Goal: Task Accomplishment & Management: Complete application form

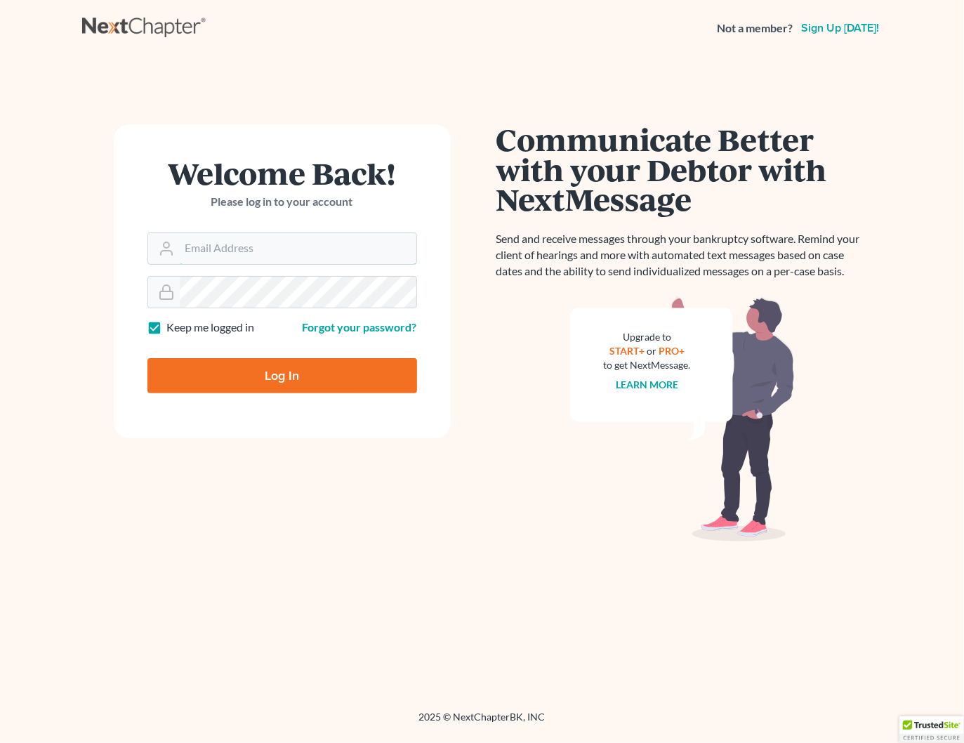
type input "[PERSON_NAME][EMAIL_ADDRESS][DOMAIN_NAME]"
click at [355, 370] on input "Log In" at bounding box center [282, 375] width 270 height 35
type input "Thinking..."
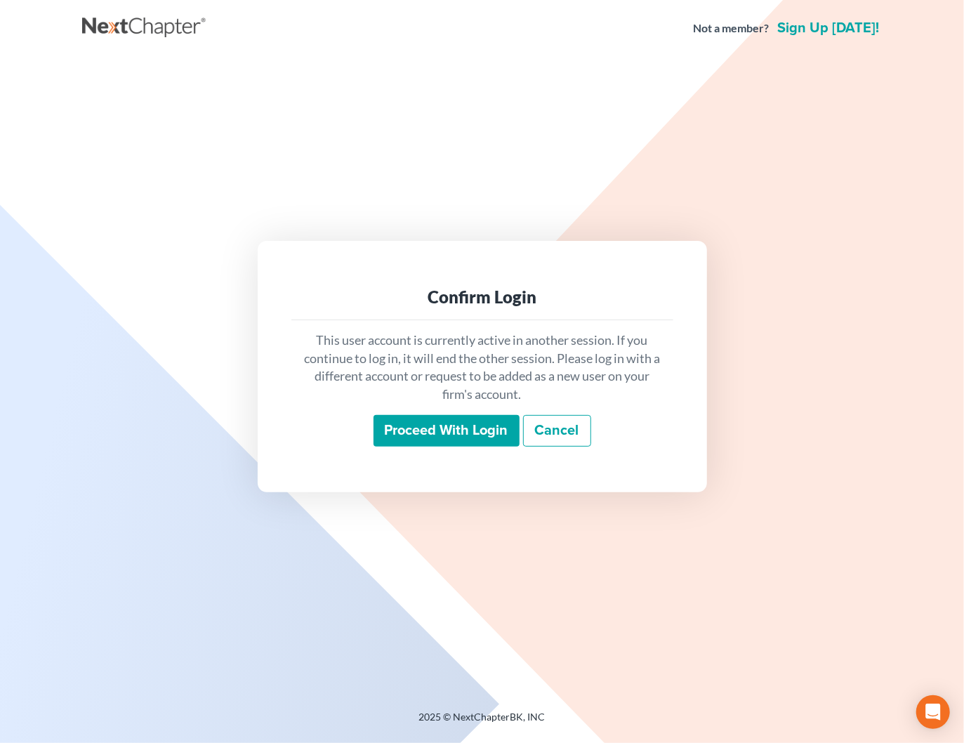
click at [563, 431] on link "Cancel" at bounding box center [557, 431] width 68 height 32
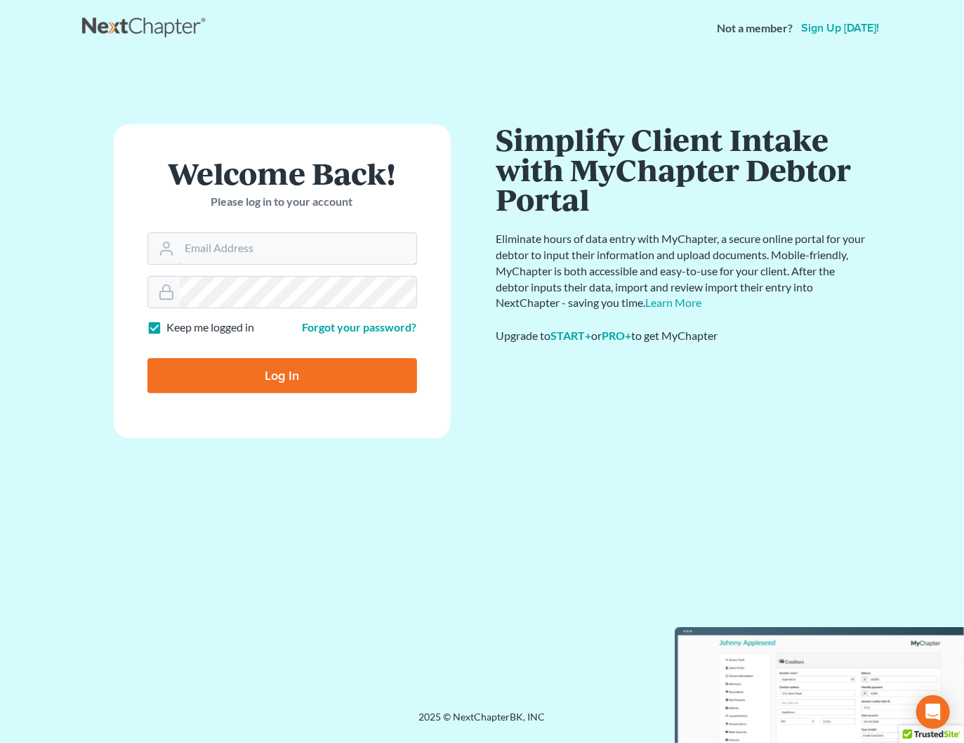
type input "[PERSON_NAME][EMAIL_ADDRESS][DOMAIN_NAME]"
click at [410, 385] on input "Log In" at bounding box center [282, 375] width 270 height 35
type input "Thinking..."
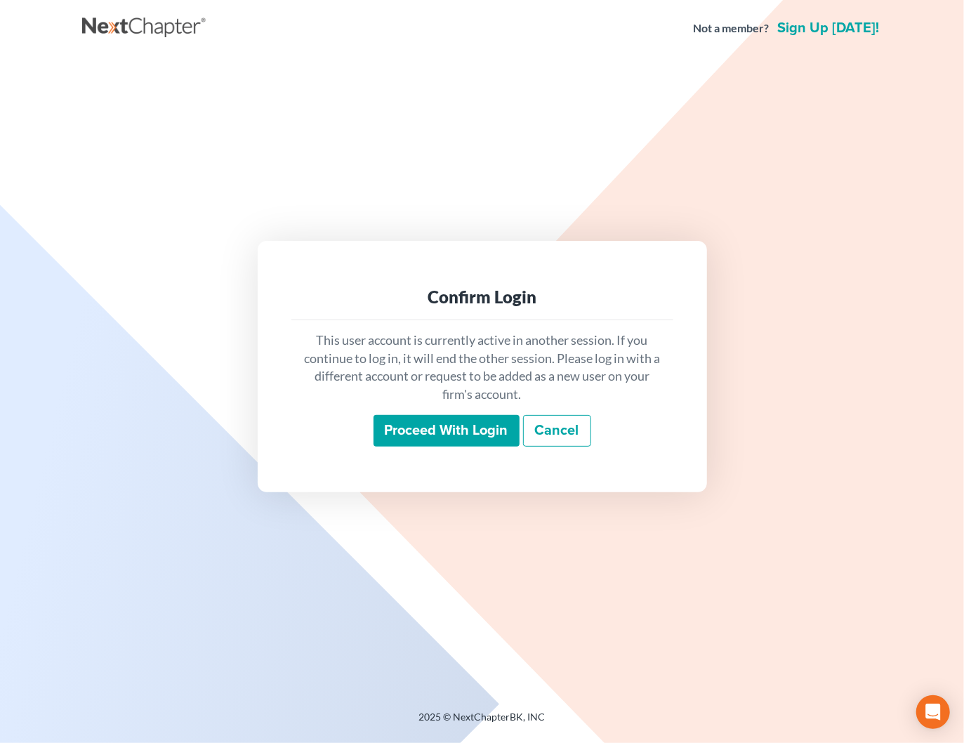
click at [487, 421] on input "Proceed with login" at bounding box center [446, 431] width 146 height 32
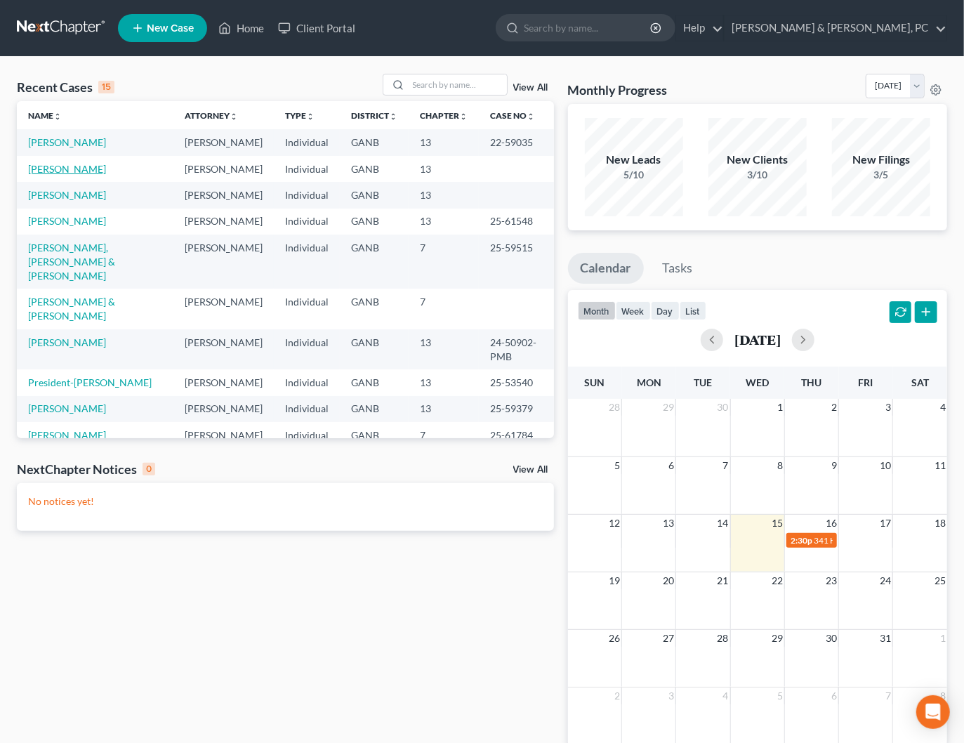
click at [84, 167] on link "[PERSON_NAME]" at bounding box center [67, 169] width 78 height 12
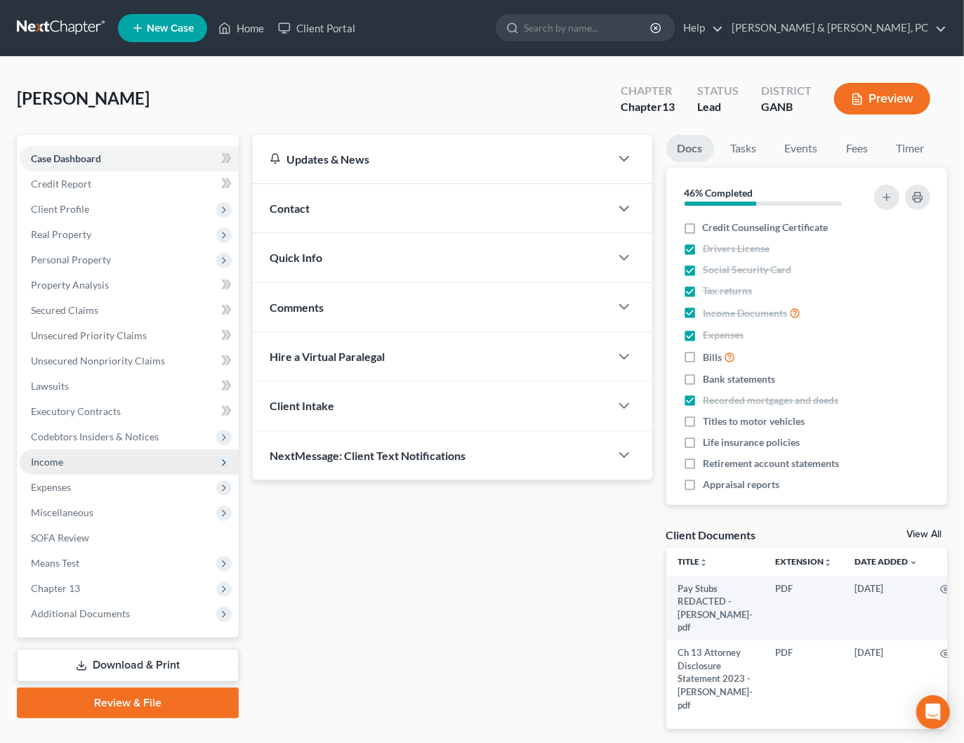
click at [82, 456] on span "Income" at bounding box center [129, 461] width 219 height 25
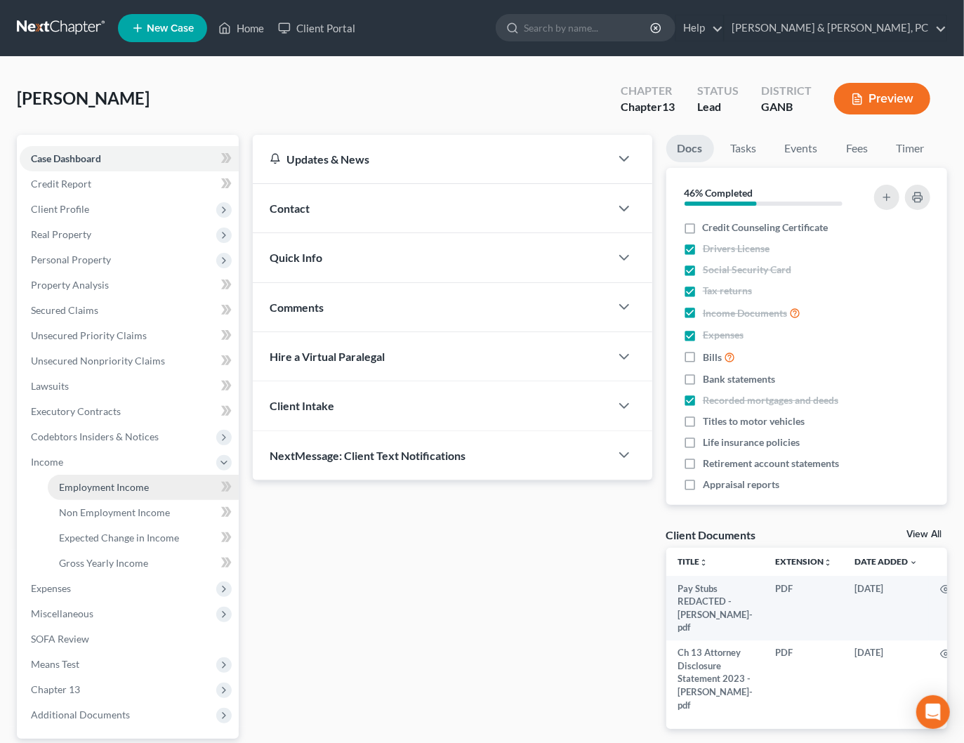
click at [112, 487] on span "Employment Income" at bounding box center [104, 487] width 90 height 12
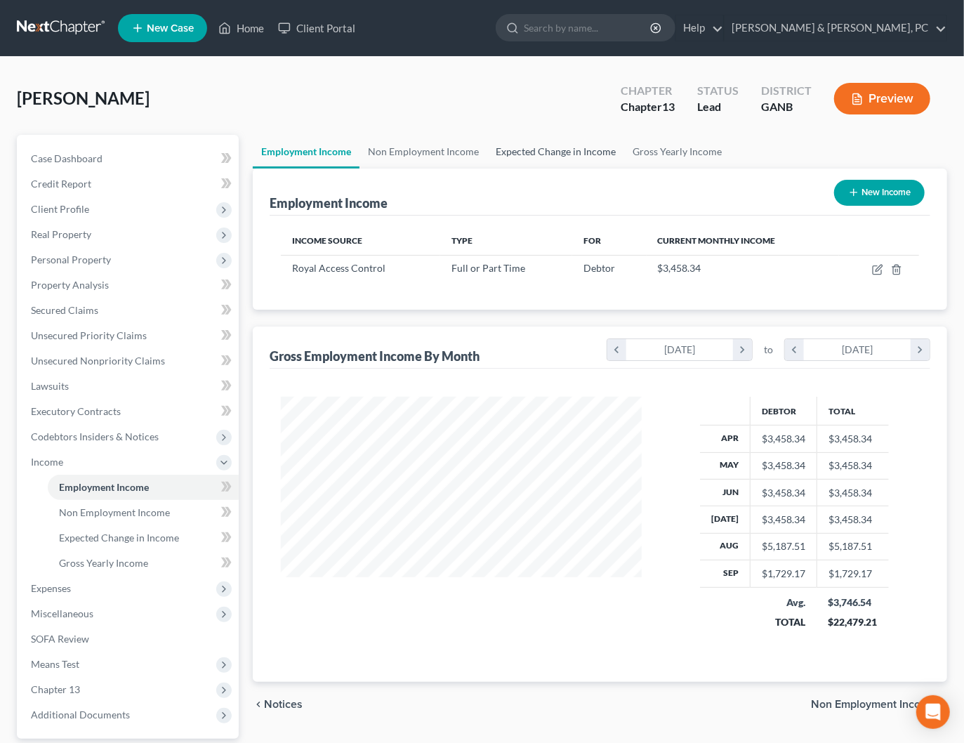
scroll to position [249, 388]
click at [418, 144] on link "Non Employment Income" at bounding box center [423, 152] width 128 height 34
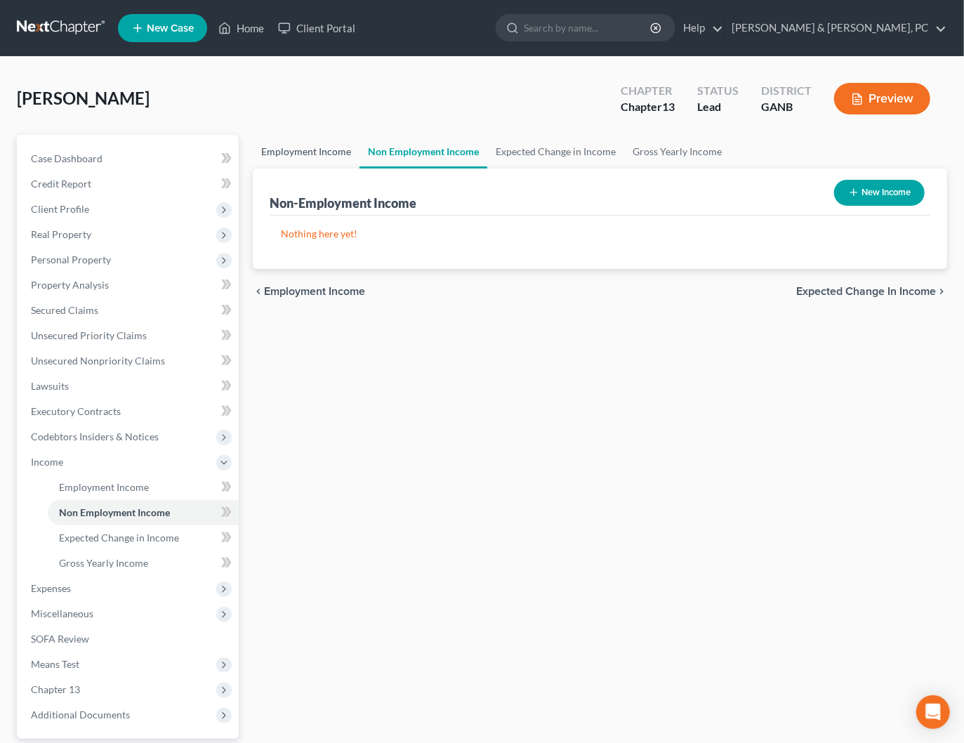
click at [321, 148] on link "Employment Income" at bounding box center [306, 152] width 107 height 34
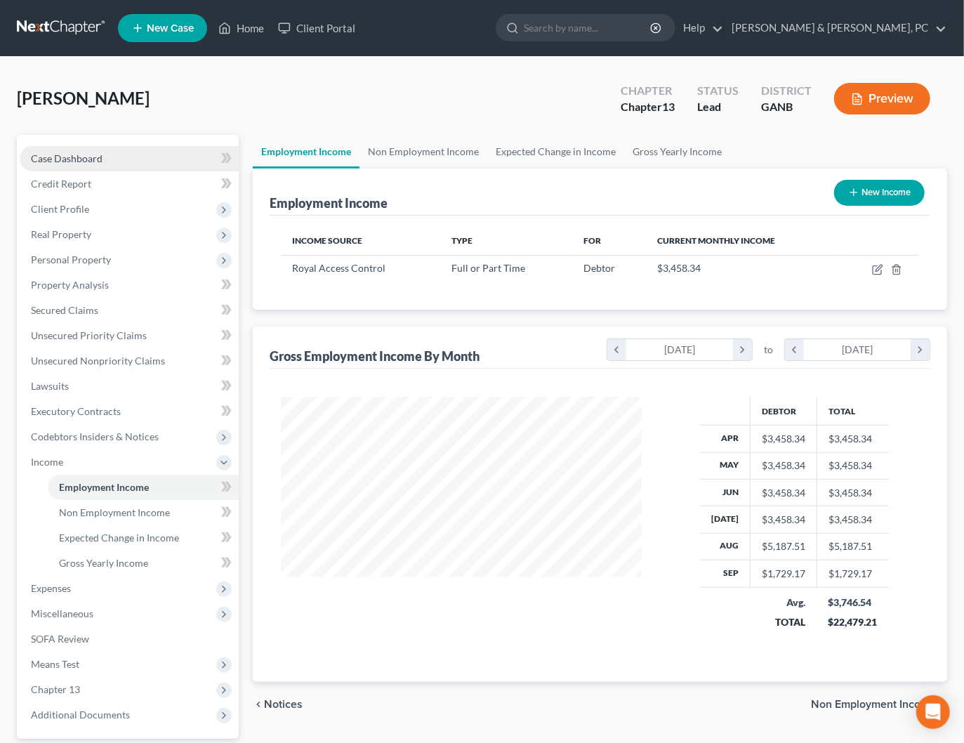
scroll to position [249, 388]
click at [95, 165] on link "Case Dashboard" at bounding box center [129, 158] width 219 height 25
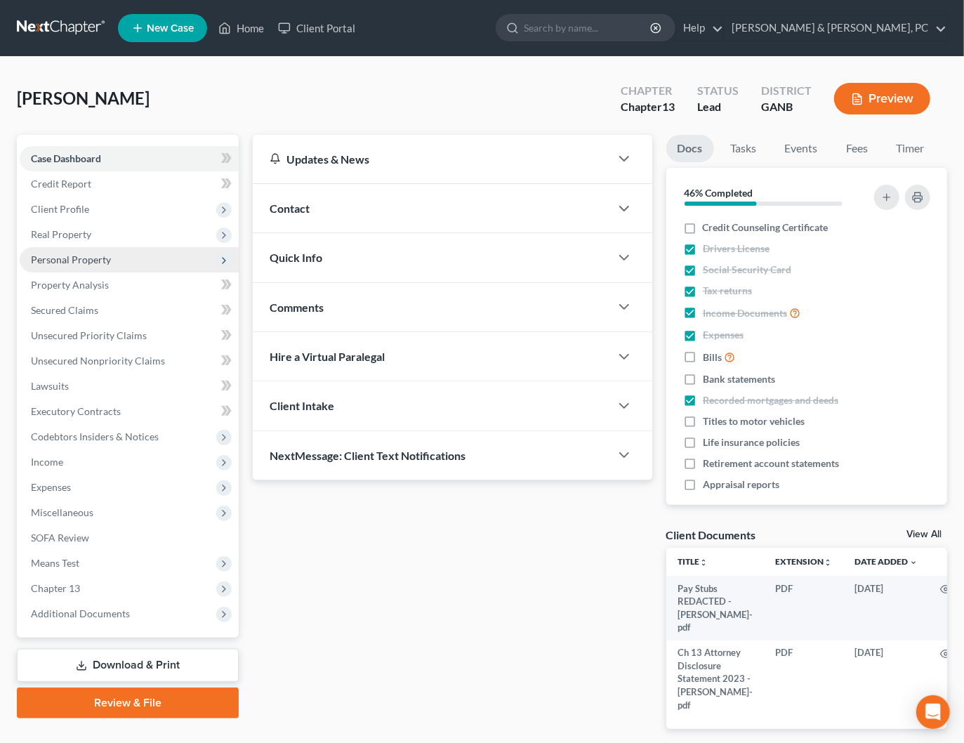
click at [87, 263] on span "Personal Property" at bounding box center [71, 259] width 80 height 12
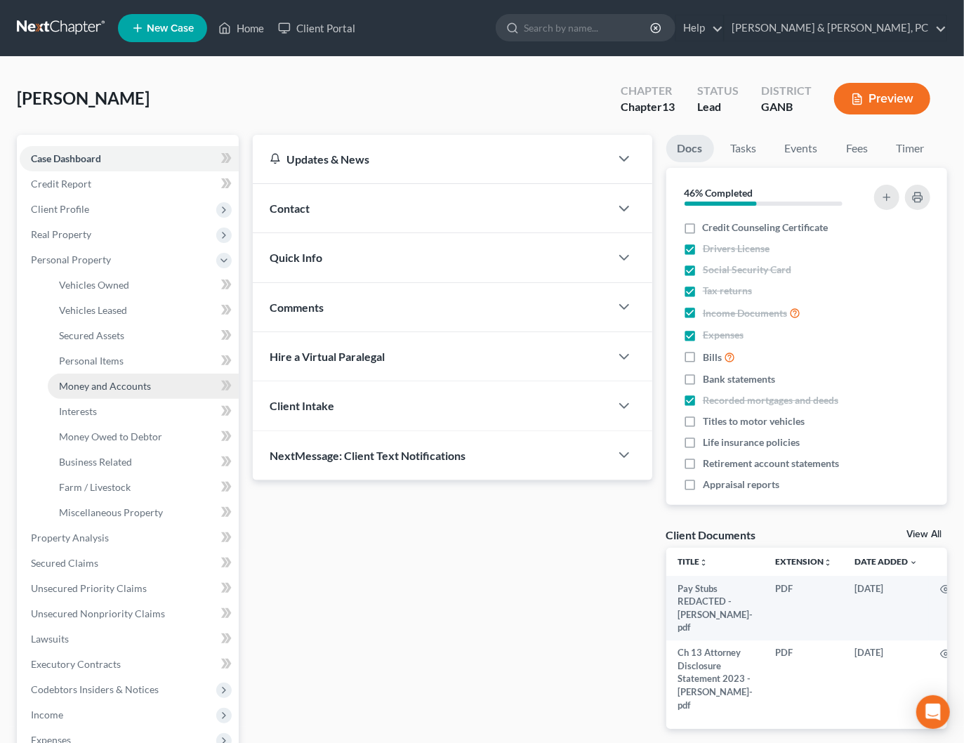
click at [122, 396] on link "Money and Accounts" at bounding box center [143, 385] width 191 height 25
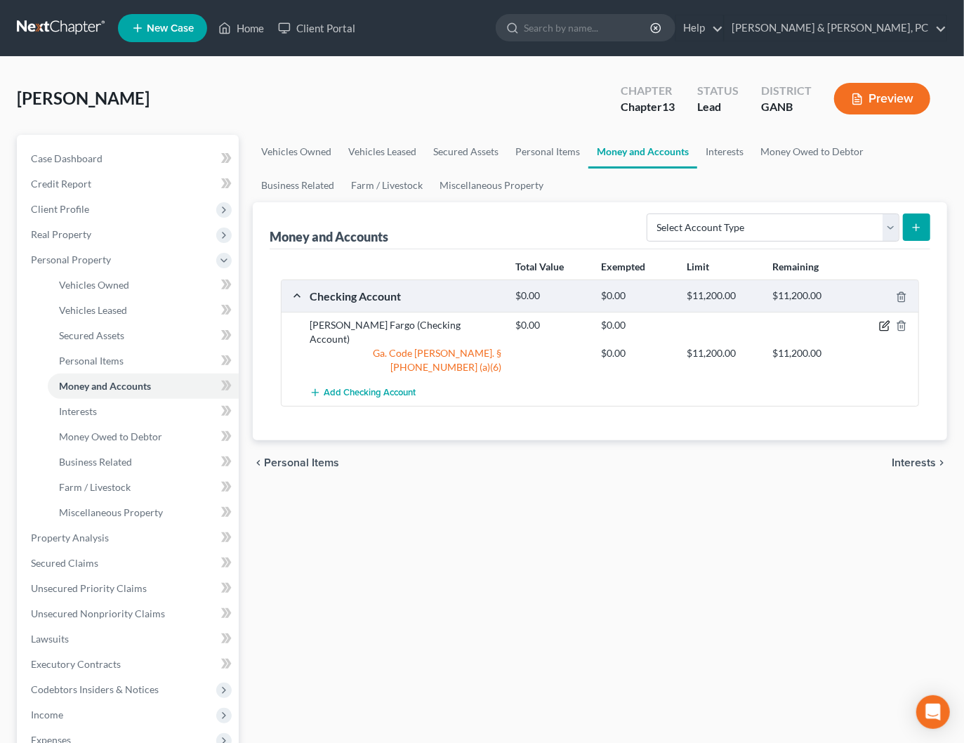
click at [884, 322] on icon "button" at bounding box center [885, 324] width 6 height 6
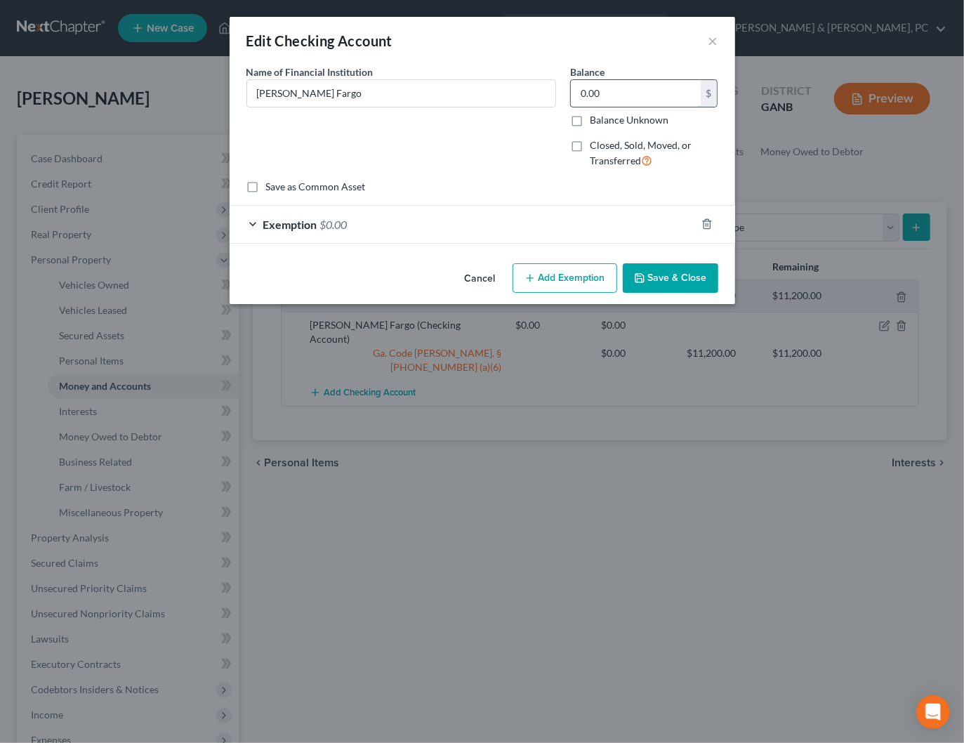
click at [597, 91] on input "0.00" at bounding box center [636, 93] width 130 height 27
type input "608.54"
drag, startPoint x: 628, startPoint y: 91, endPoint x: 522, endPoint y: 93, distance: 106.0
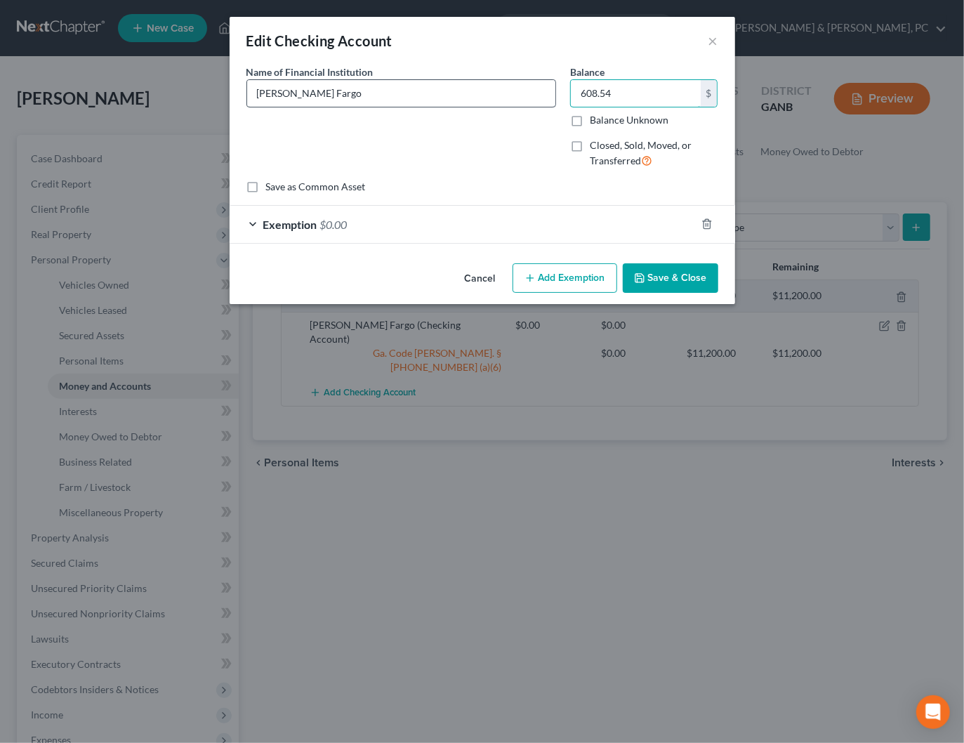
click at [522, 93] on div "Name of Financial Institution * Wells Fargo Balance 608.54 $ Balance Unknown Ba…" at bounding box center [482, 122] width 486 height 115
click at [585, 91] on input "0608.54" at bounding box center [636, 93] width 130 height 27
drag, startPoint x: 627, startPoint y: 90, endPoint x: 534, endPoint y: 89, distance: 92.7
click at [534, 89] on div "Name of Financial Institution * Wells Fargo Balance 608.54 $ Balance Unknown Ba…" at bounding box center [482, 122] width 486 height 115
type input "608.54"
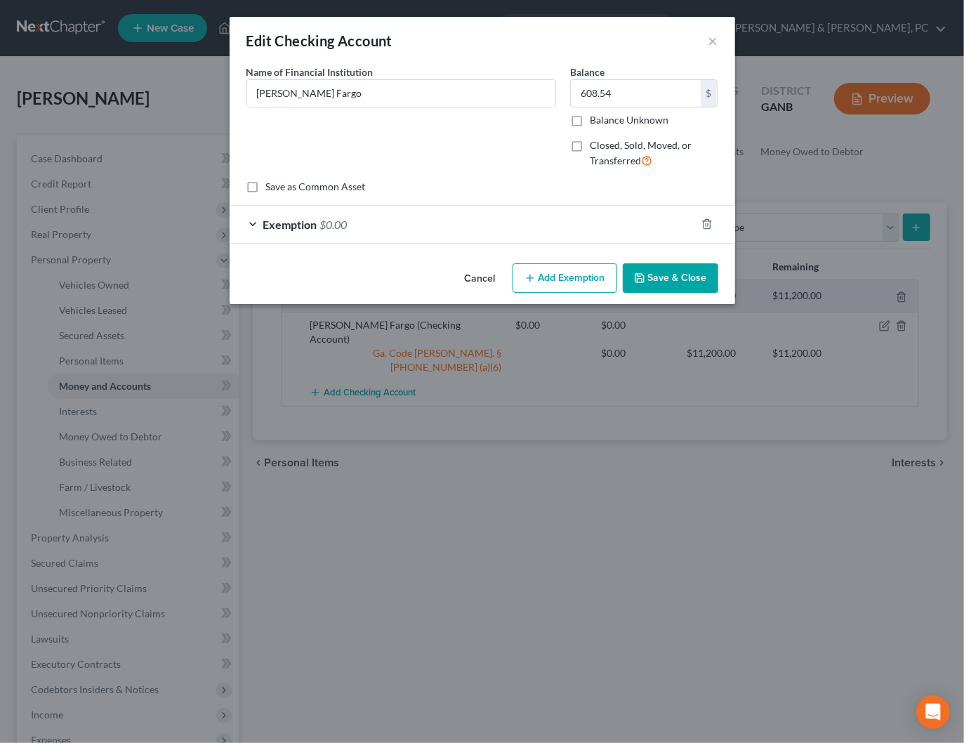
click at [531, 217] on div "Exemption $0.00" at bounding box center [463, 224] width 466 height 37
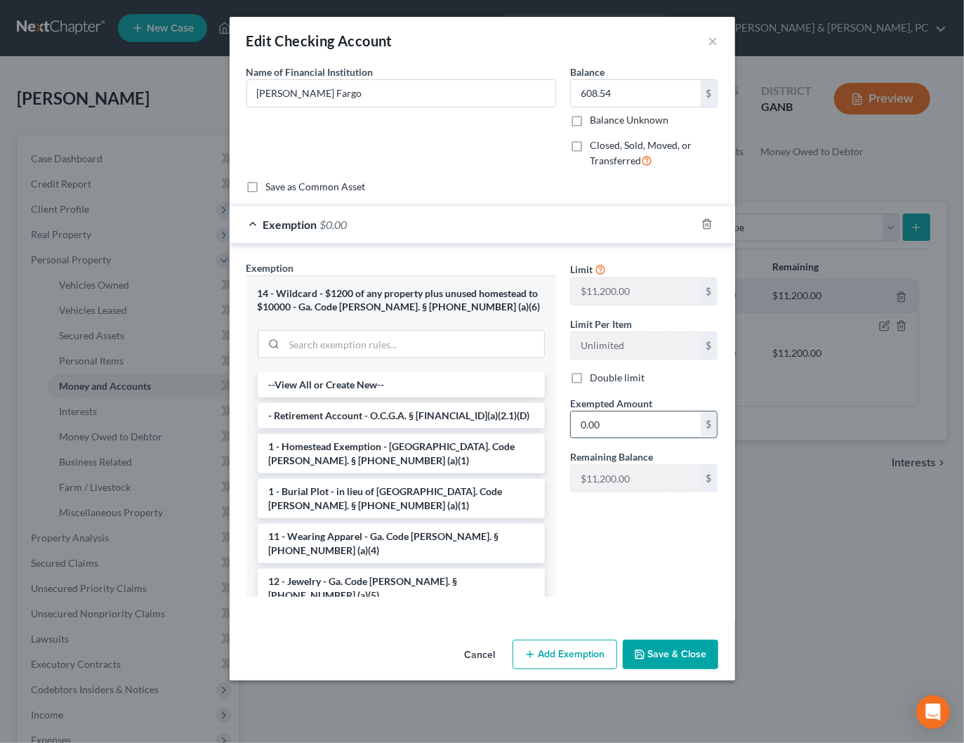
click at [613, 426] on input "0.00" at bounding box center [636, 424] width 130 height 27
paste input "608.54"
type input "608.54"
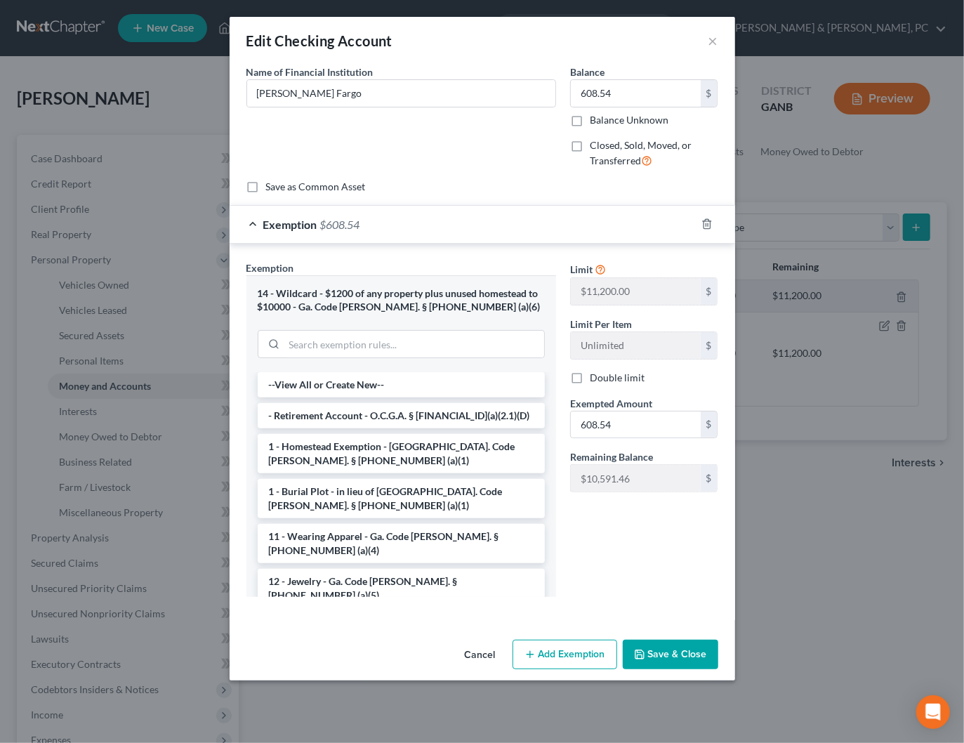
click at [691, 661] on button "Save & Close" at bounding box center [670, 653] width 95 height 29
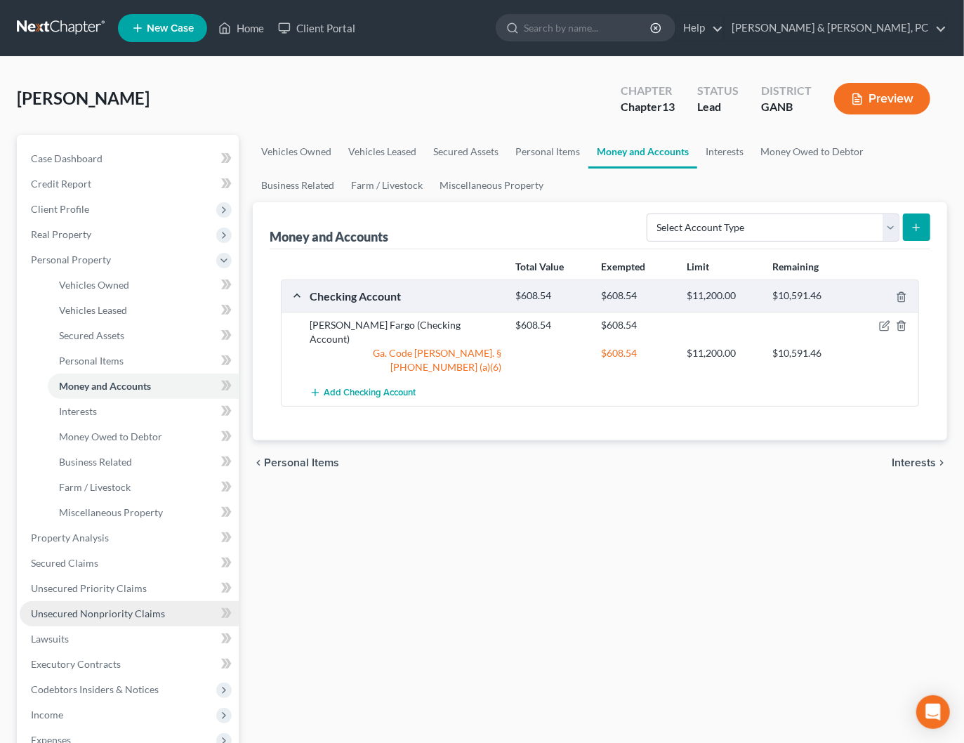
click at [74, 616] on span "Unsecured Nonpriority Claims" at bounding box center [98, 613] width 134 height 12
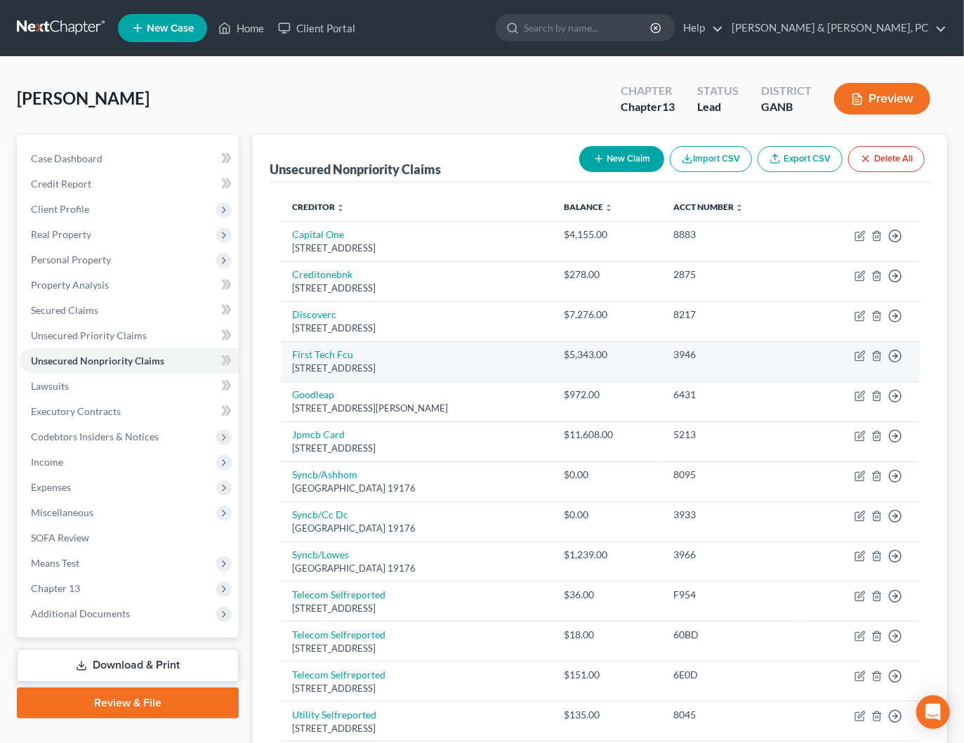
scroll to position [185, 0]
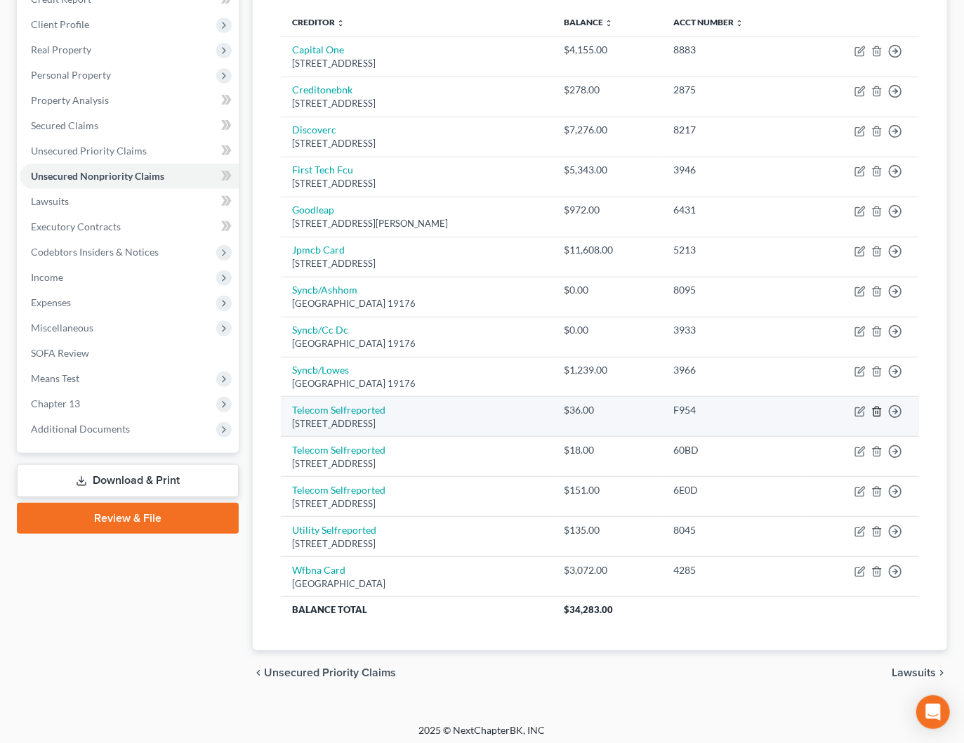
click at [880, 409] on icon "button" at bounding box center [876, 410] width 6 height 9
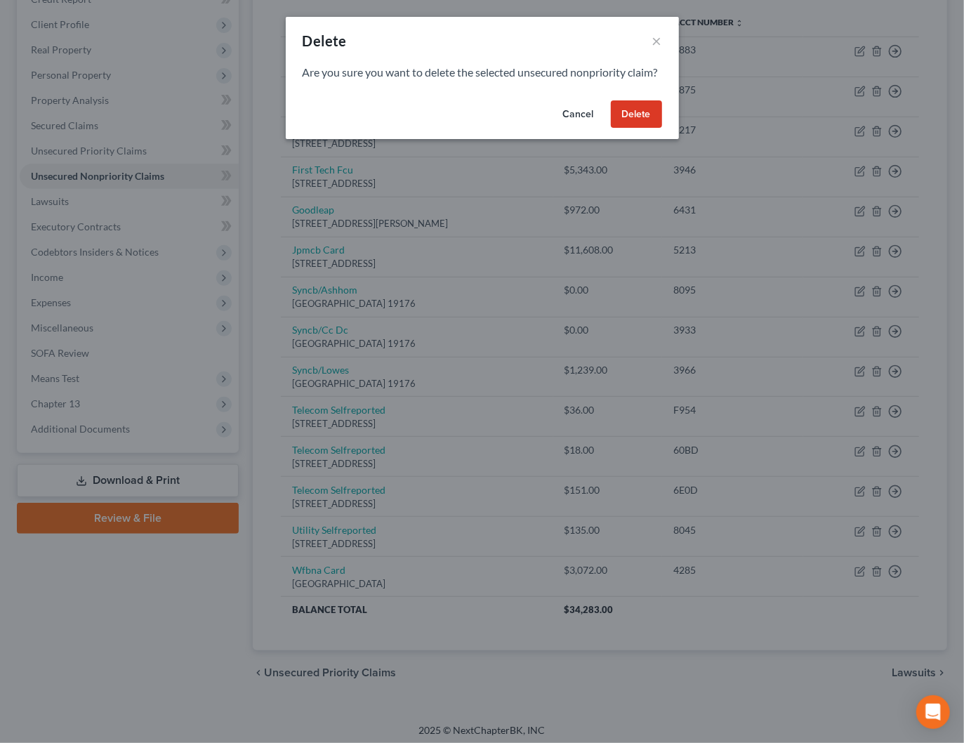
click at [623, 128] on button "Delete" at bounding box center [636, 114] width 51 height 28
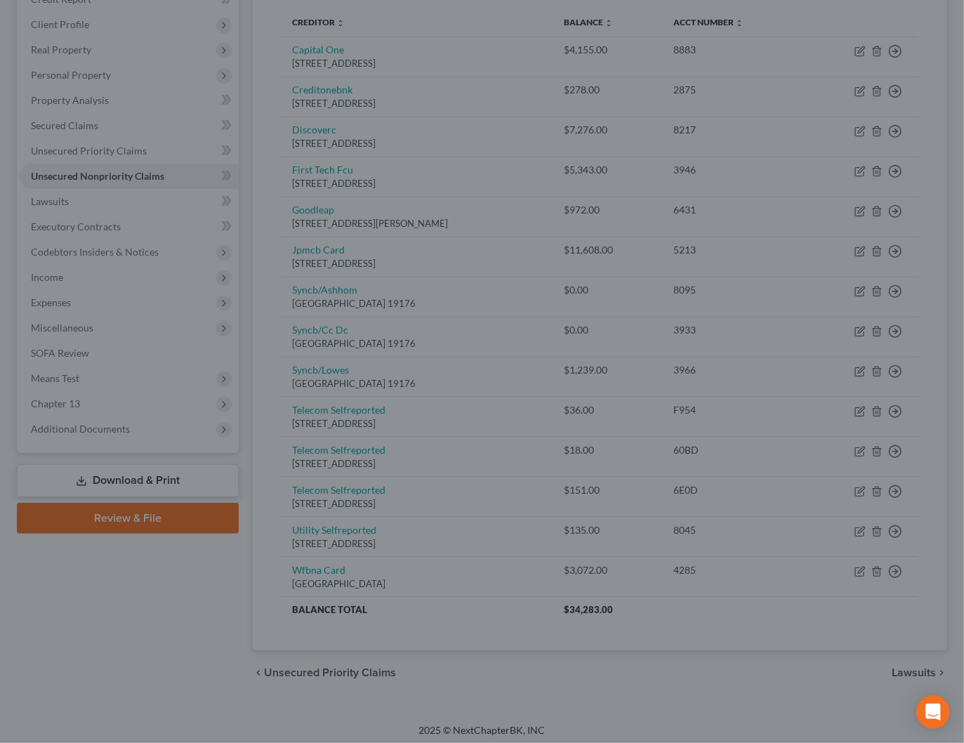
scroll to position [145, 0]
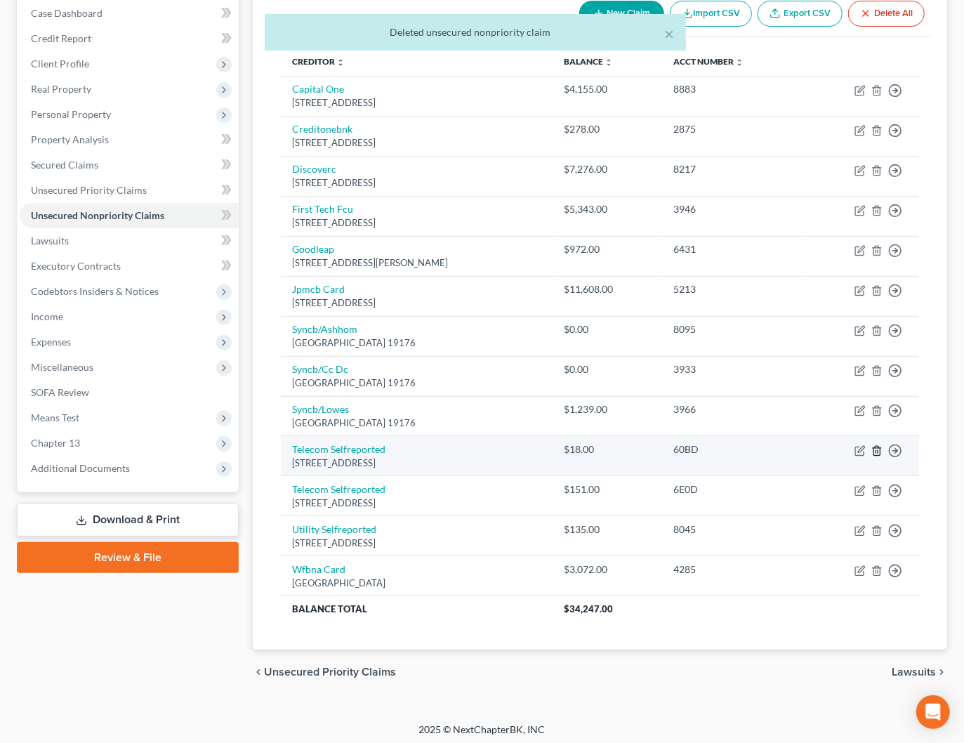
click at [878, 449] on icon "button" at bounding box center [876, 450] width 11 height 11
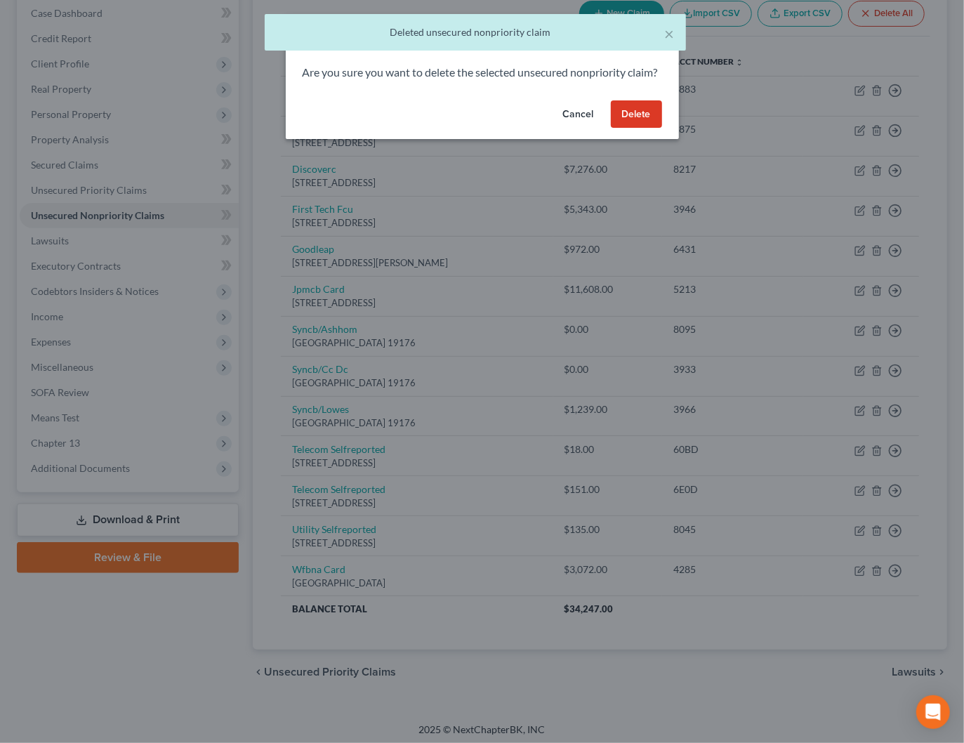
click at [637, 128] on button "Delete" at bounding box center [636, 114] width 51 height 28
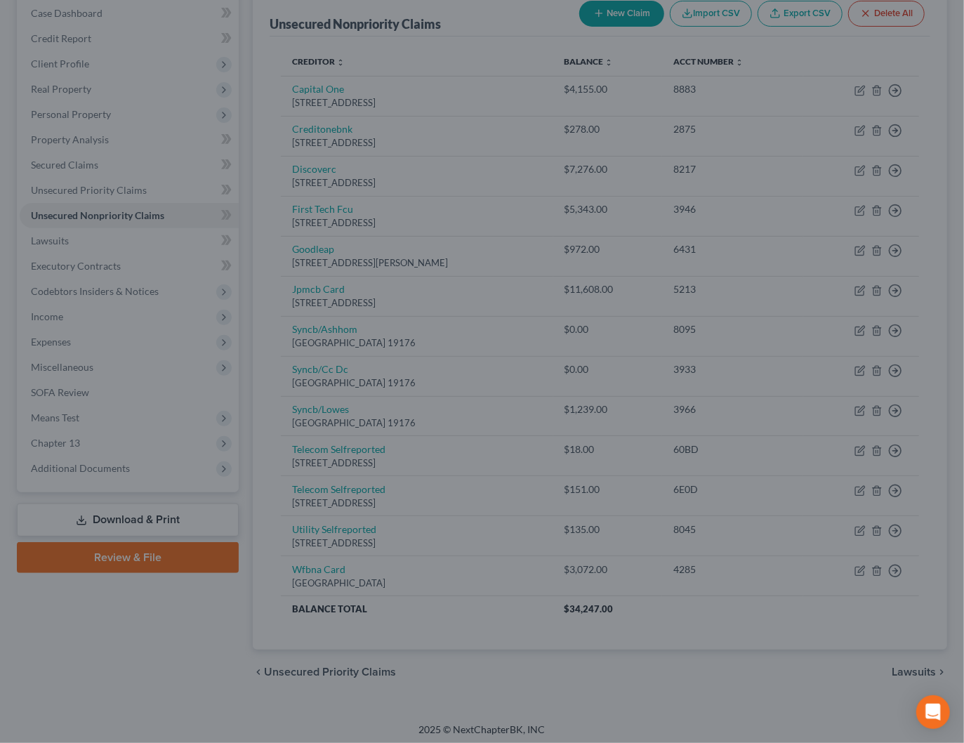
scroll to position [105, 0]
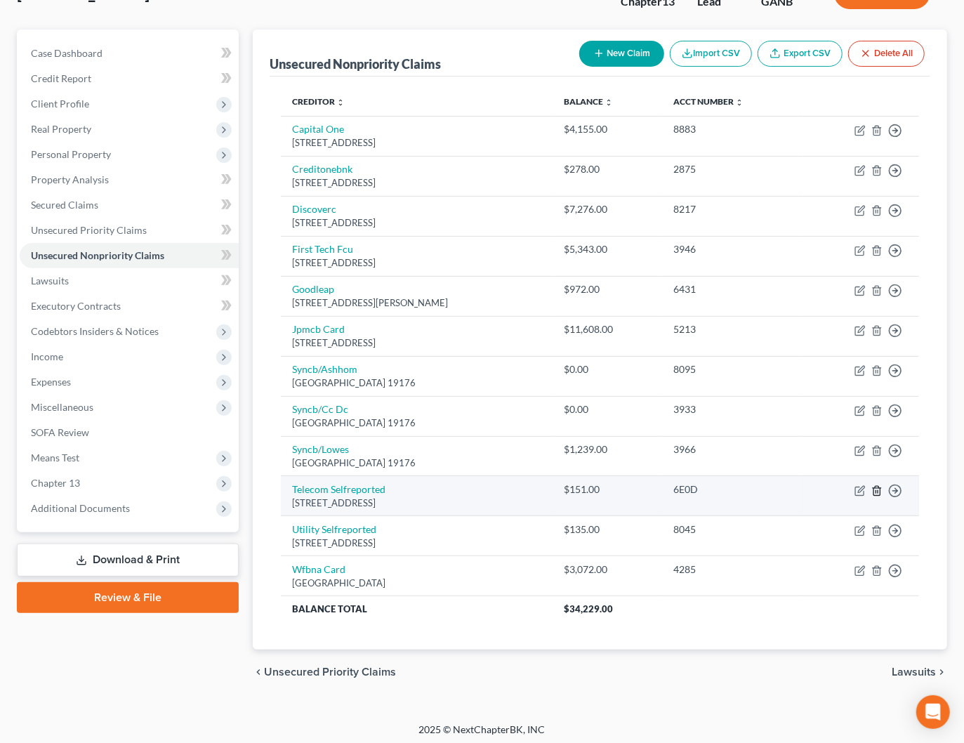
click at [880, 488] on icon "button" at bounding box center [876, 490] width 11 height 11
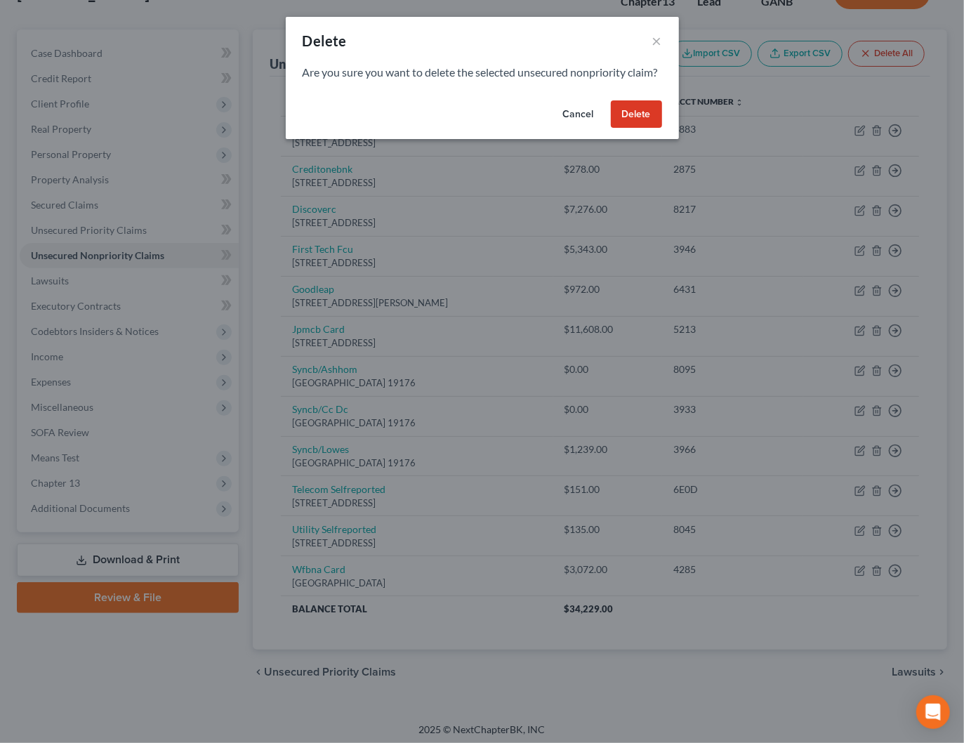
click at [644, 128] on button "Delete" at bounding box center [636, 114] width 51 height 28
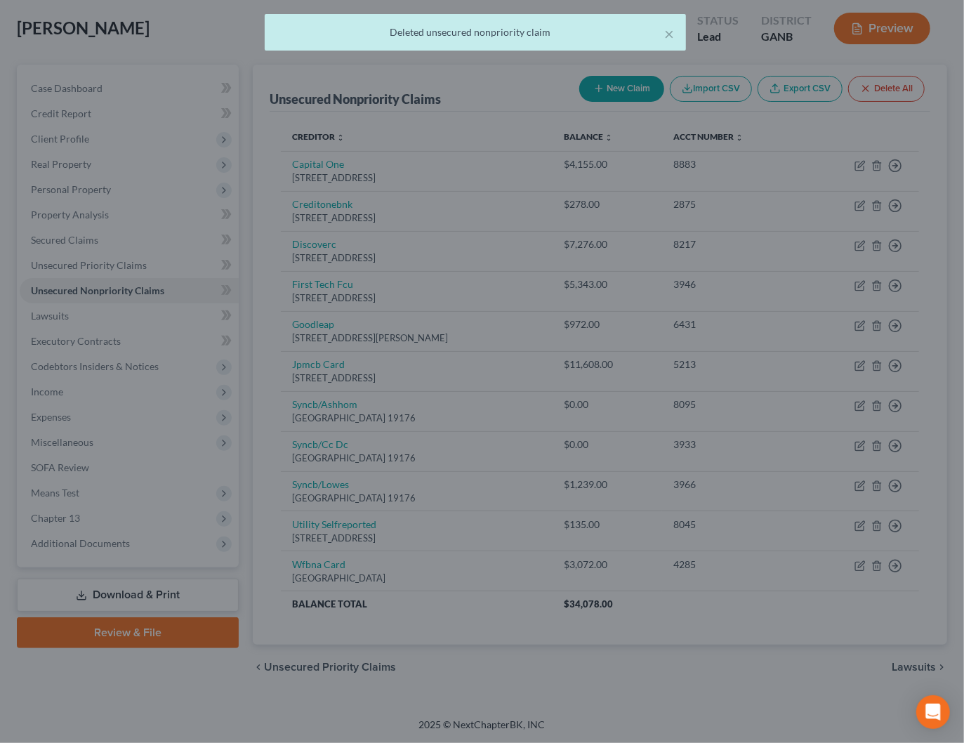
scroll to position [65, 0]
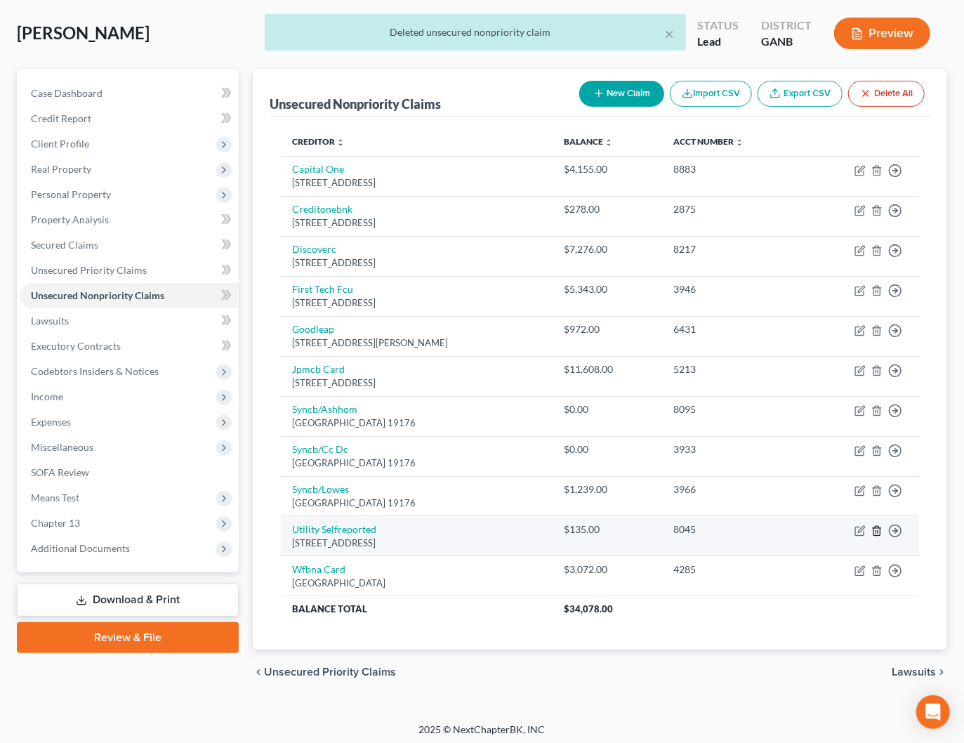
click at [878, 526] on icon "button" at bounding box center [876, 530] width 11 height 11
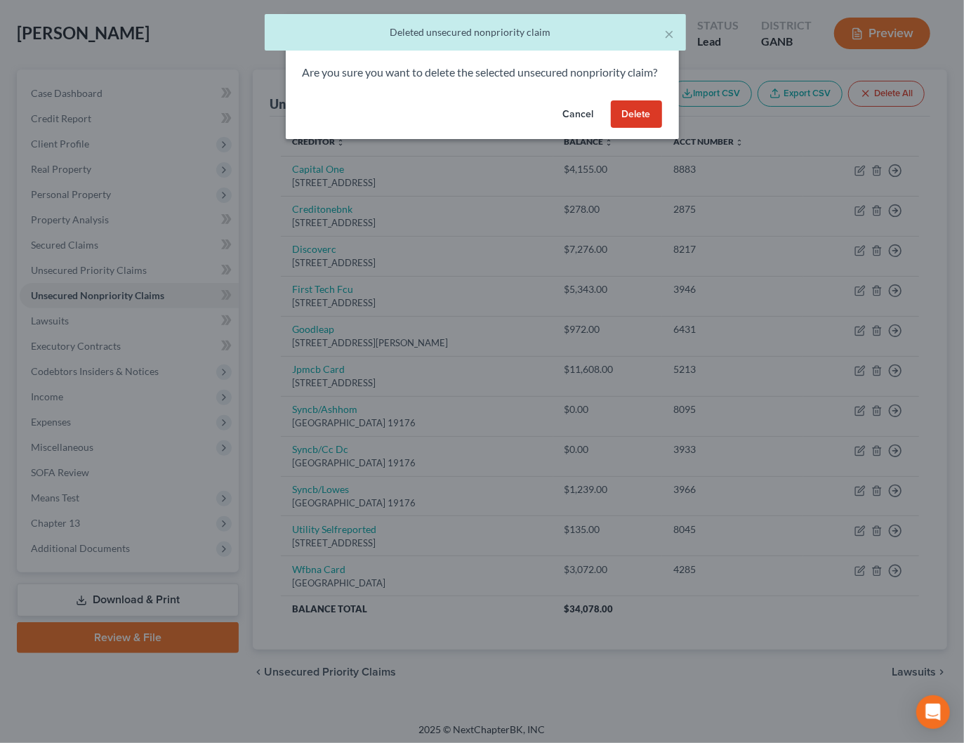
click at [628, 128] on button "Delete" at bounding box center [636, 114] width 51 height 28
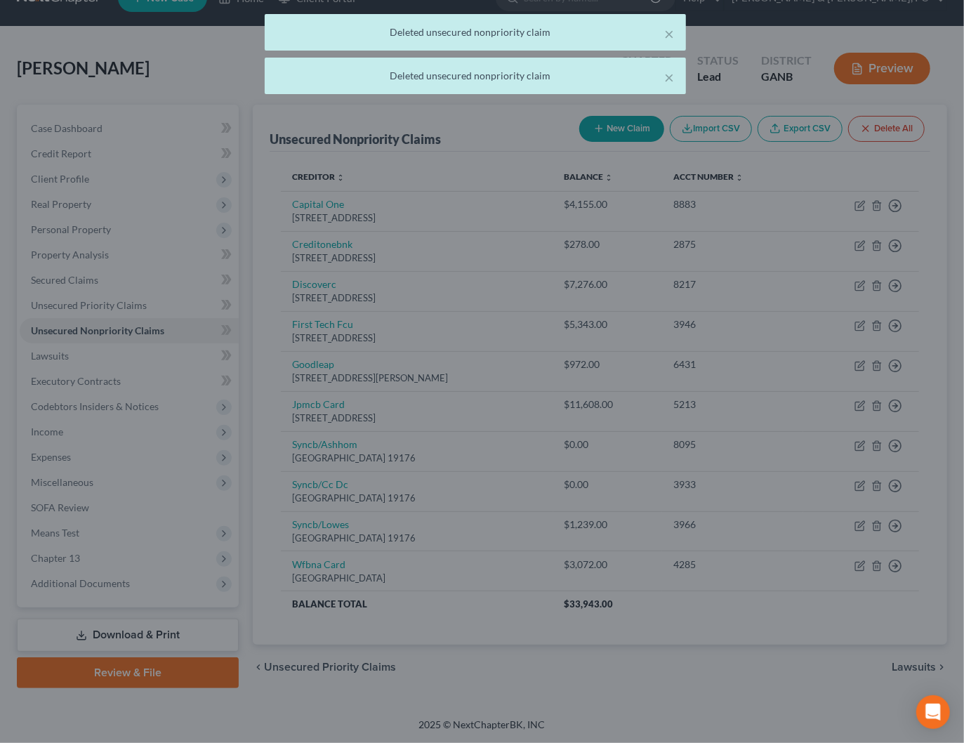
scroll to position [27, 0]
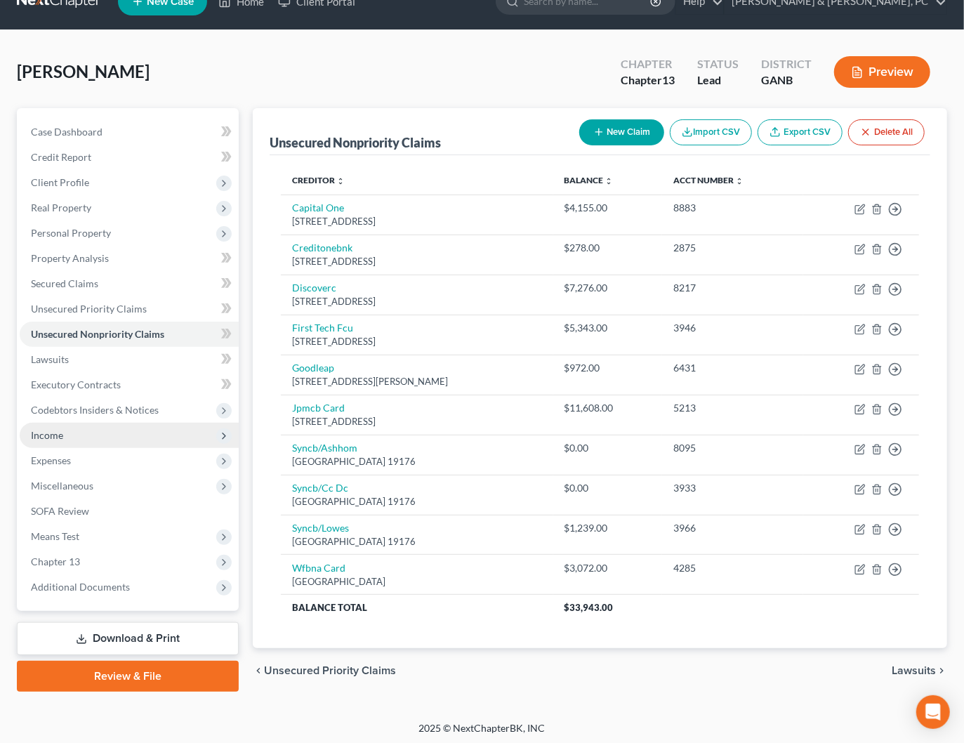
click at [55, 445] on span "Income" at bounding box center [129, 435] width 219 height 25
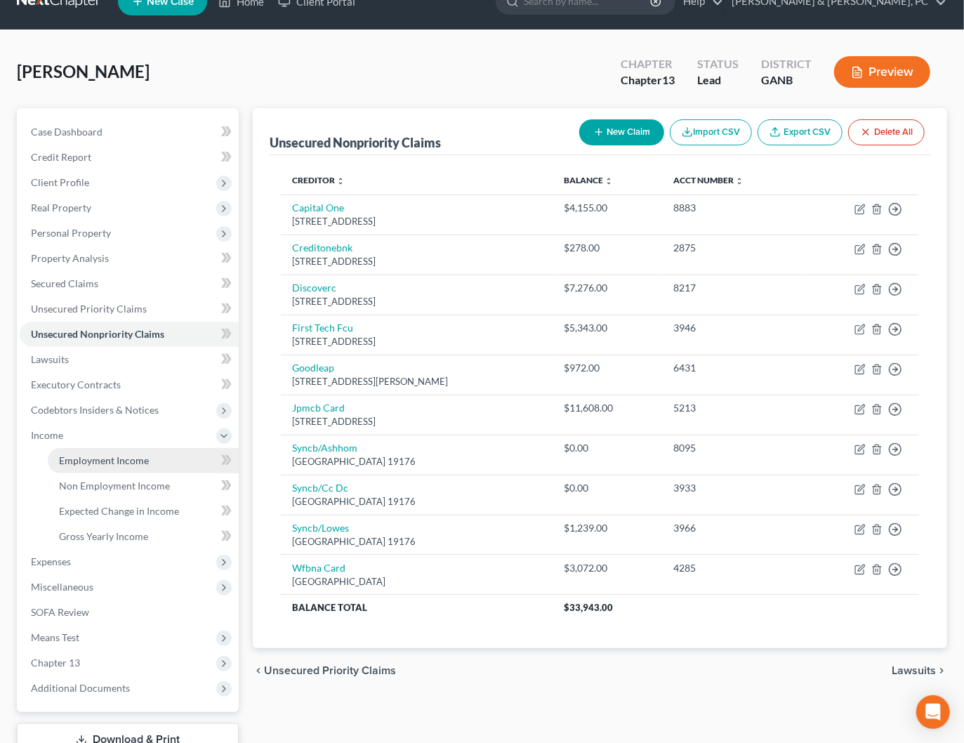
click at [76, 459] on span "Employment Income" at bounding box center [104, 460] width 90 height 12
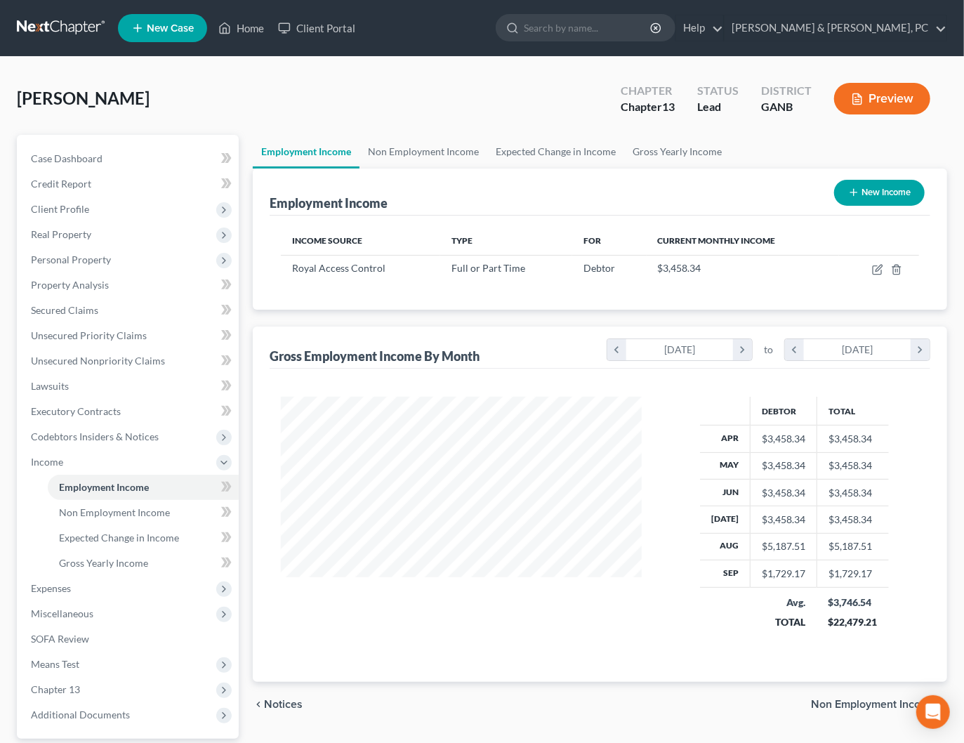
scroll to position [249, 388]
click at [873, 270] on icon "button" at bounding box center [877, 270] width 8 height 8
select select "0"
select select "10"
select select "1"
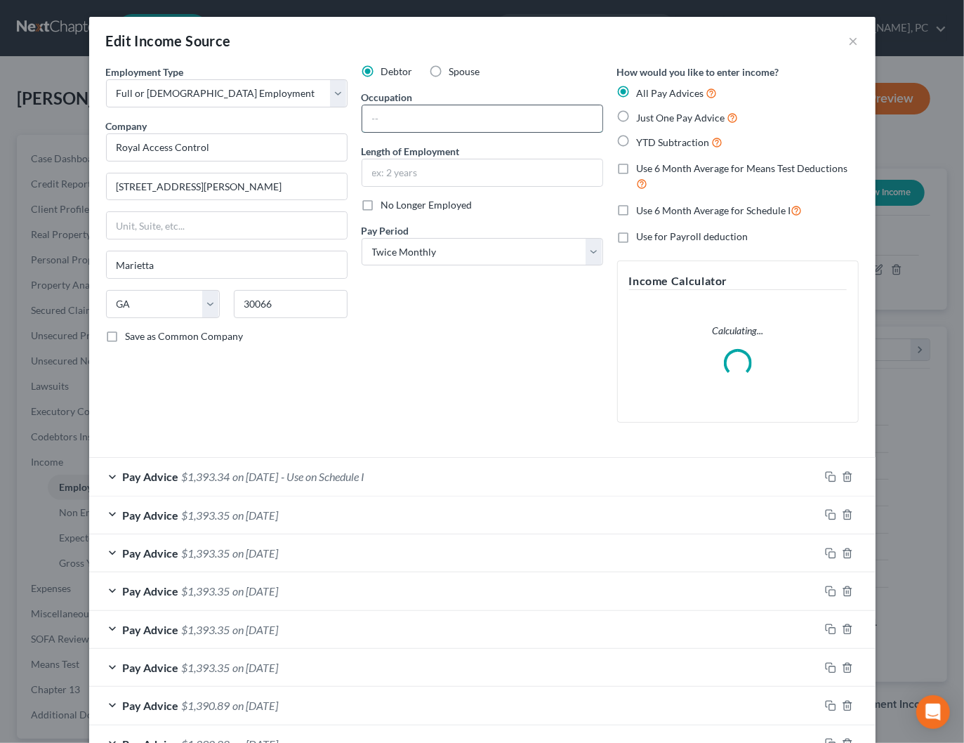
click at [496, 119] on input "text" at bounding box center [482, 118] width 240 height 27
type input "Administrative"
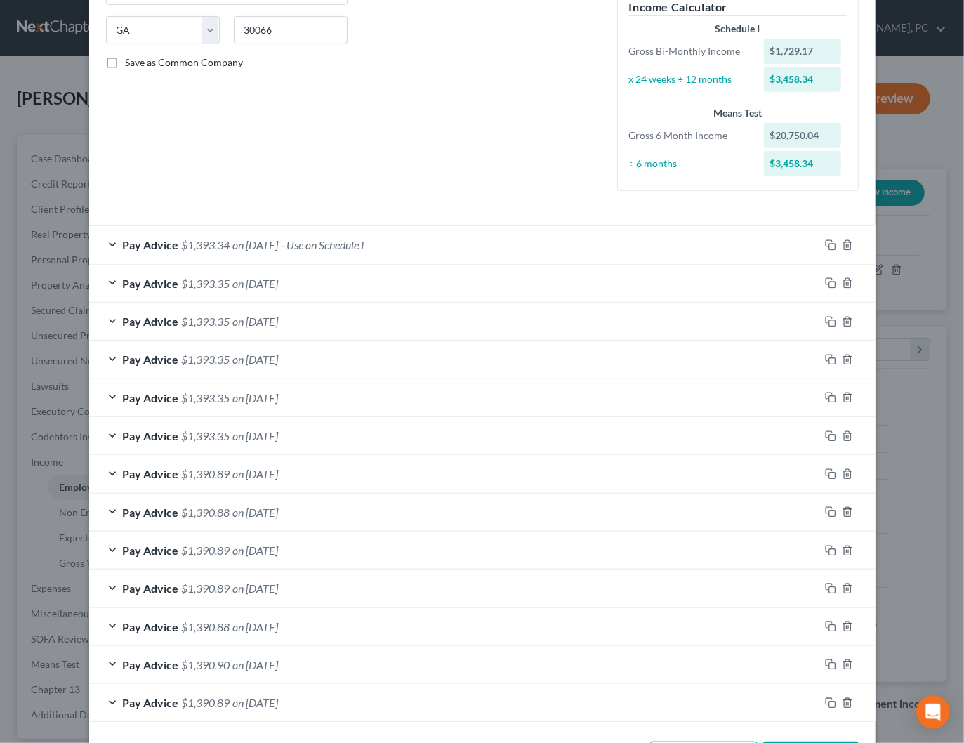
scroll to position [324, 0]
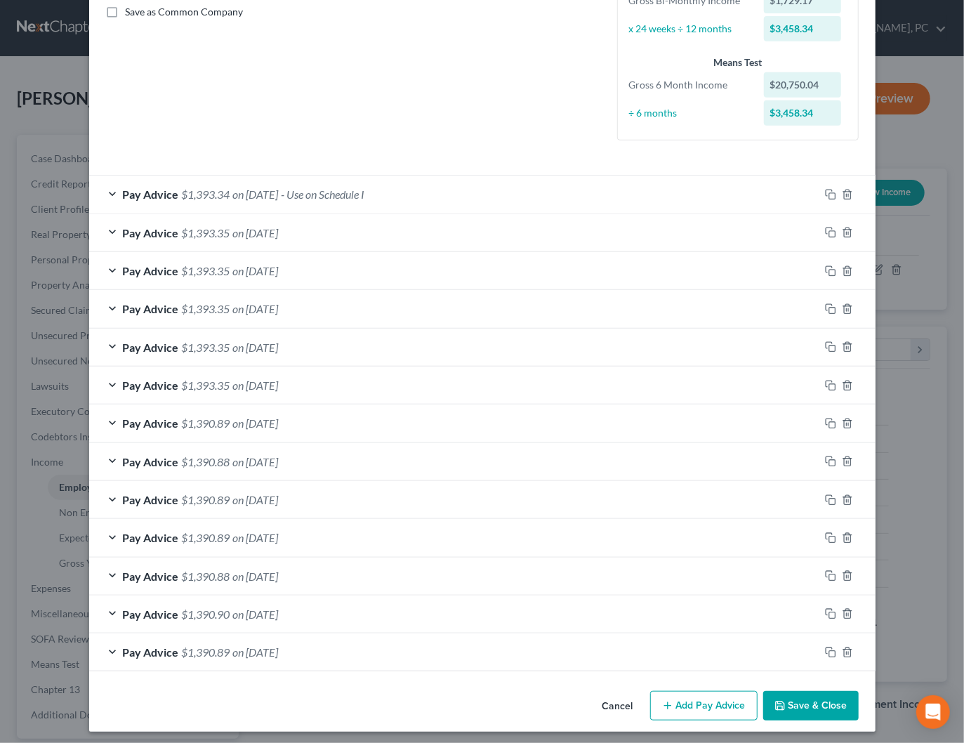
type input "4 years"
click at [815, 699] on button "Save & Close" at bounding box center [810, 705] width 95 height 29
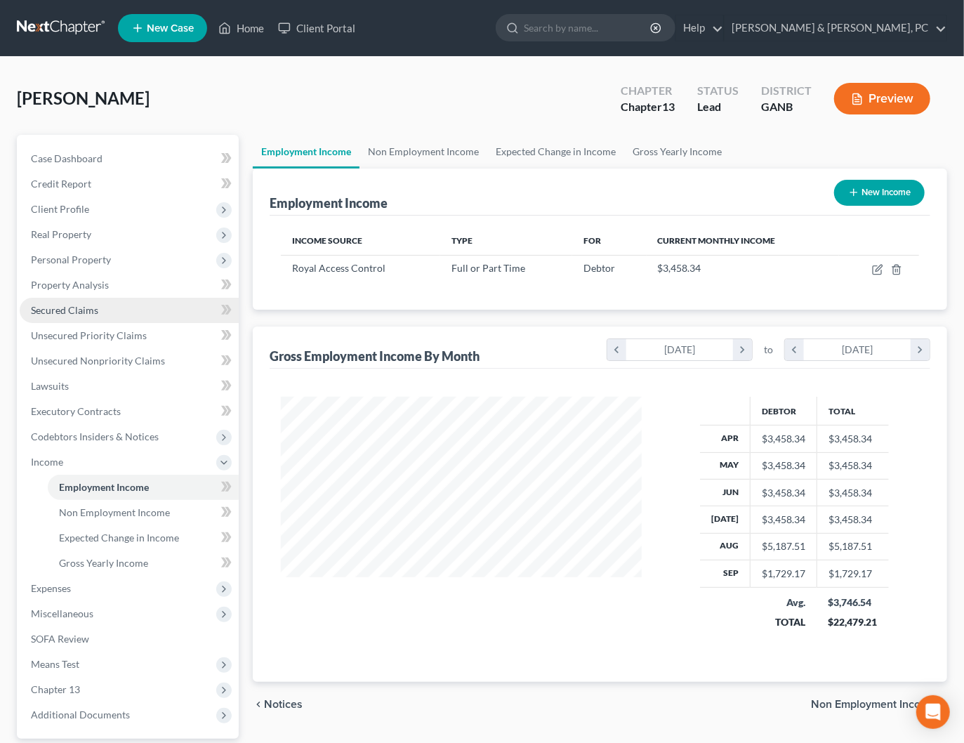
click at [60, 314] on span "Secured Claims" at bounding box center [64, 310] width 67 height 12
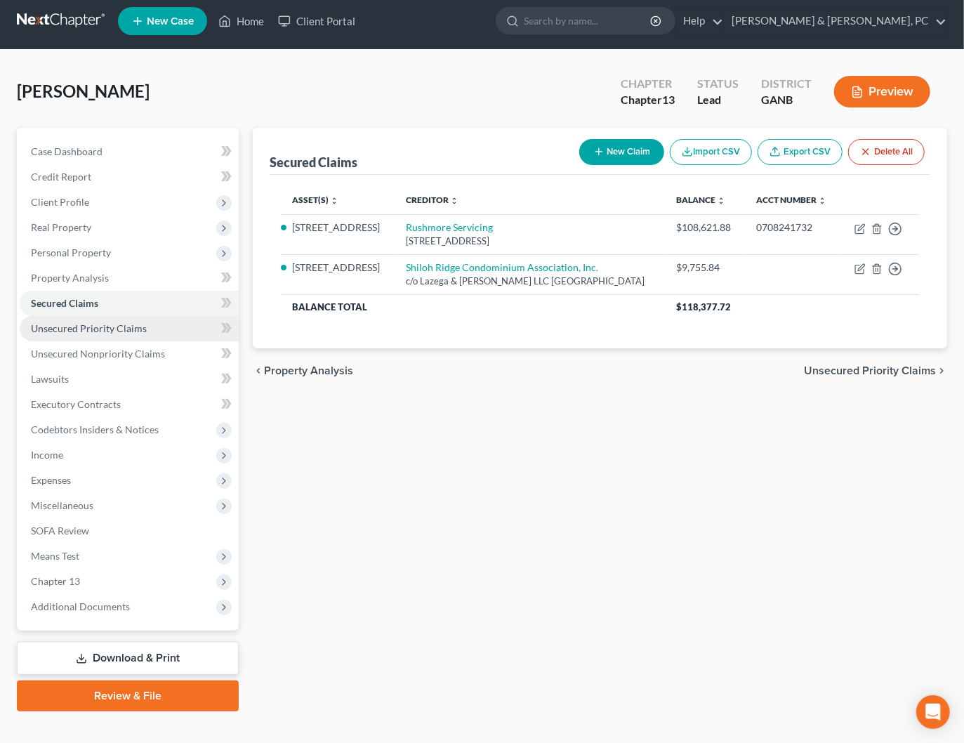
scroll to position [8, 0]
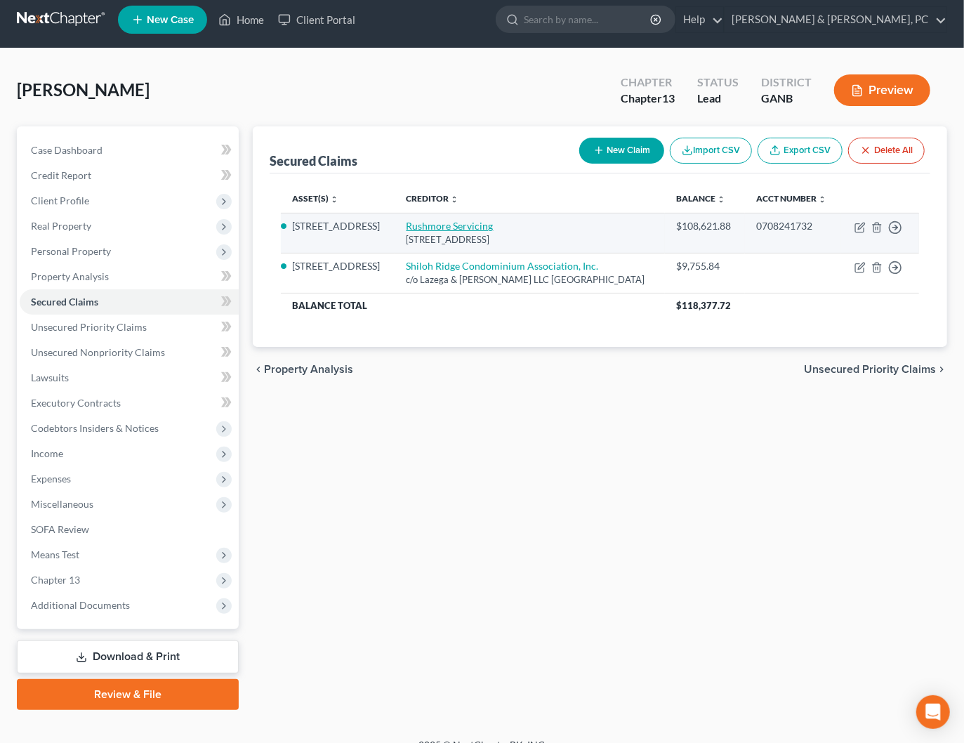
click at [487, 232] on link "Rushmore Servicing" at bounding box center [449, 226] width 87 height 12
select select "45"
select select "8"
select select "0"
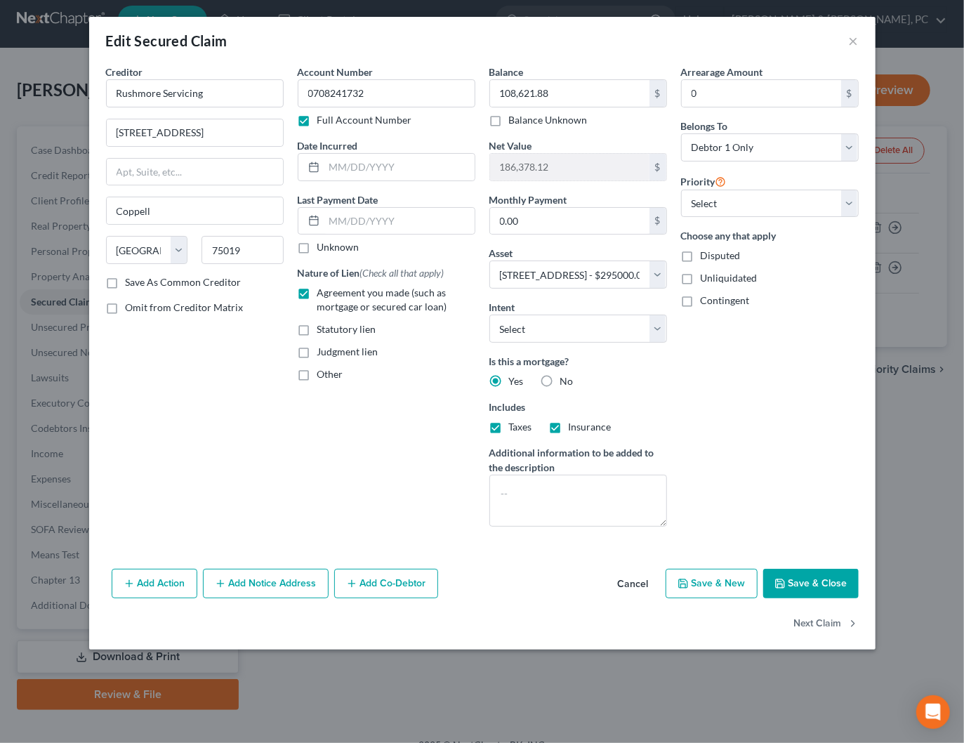
click at [642, 583] on button "Cancel" at bounding box center [632, 584] width 53 height 28
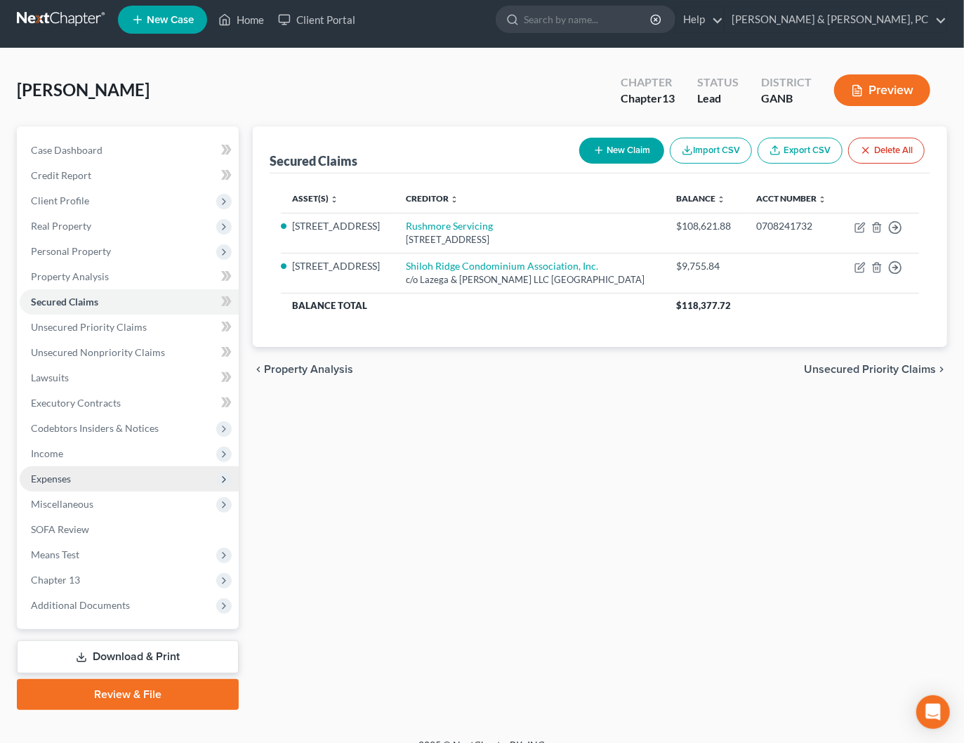
click at [54, 475] on span "Expenses" at bounding box center [51, 478] width 40 height 12
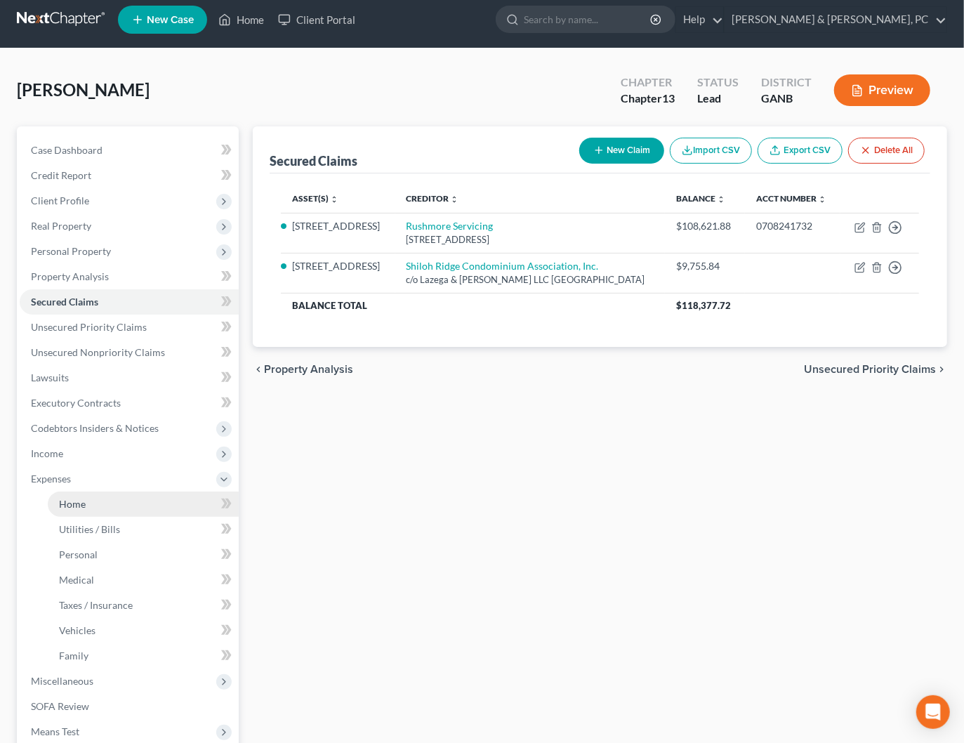
click at [68, 498] on span "Home" at bounding box center [72, 504] width 27 height 12
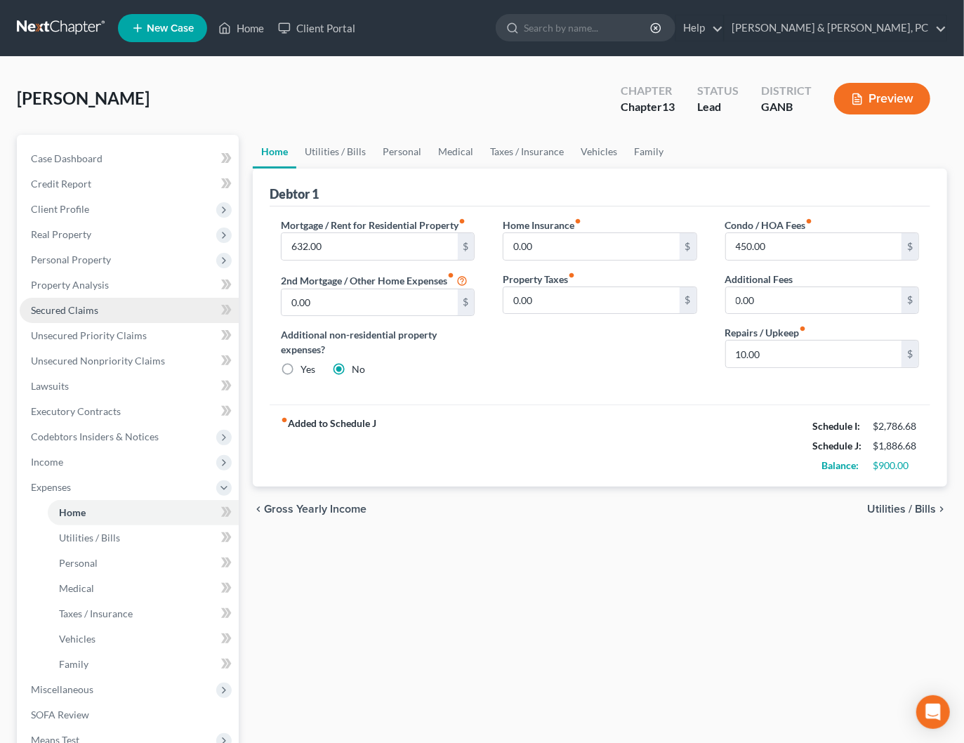
click at [61, 307] on span "Secured Claims" at bounding box center [64, 310] width 67 height 12
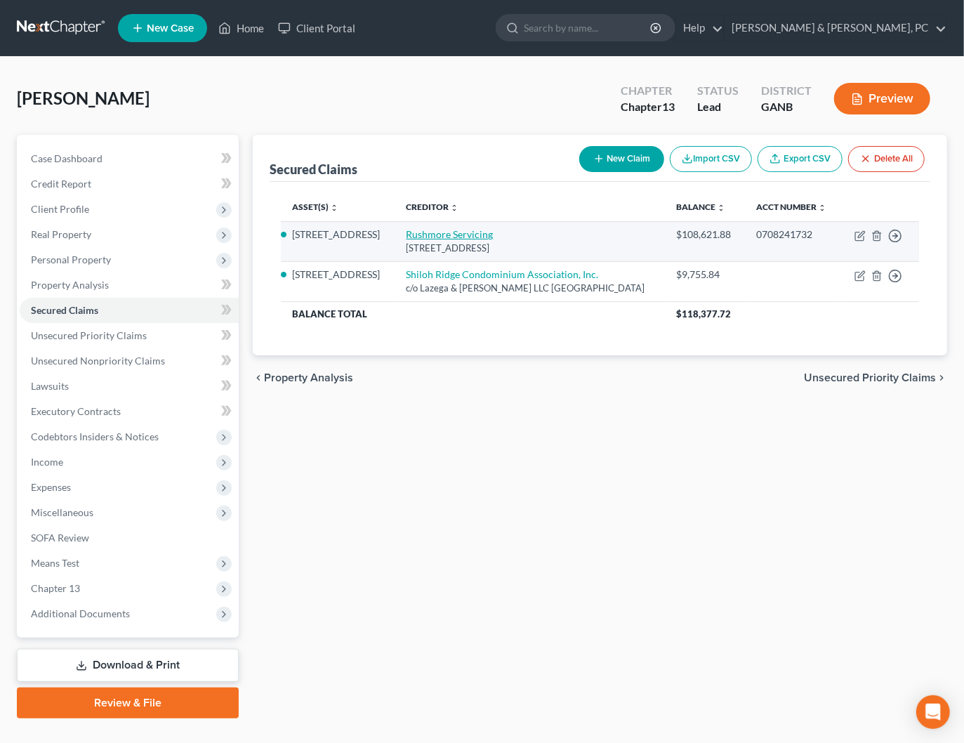
click at [476, 240] on link "Rushmore Servicing" at bounding box center [449, 234] width 87 height 12
select select "45"
select select "8"
select select "0"
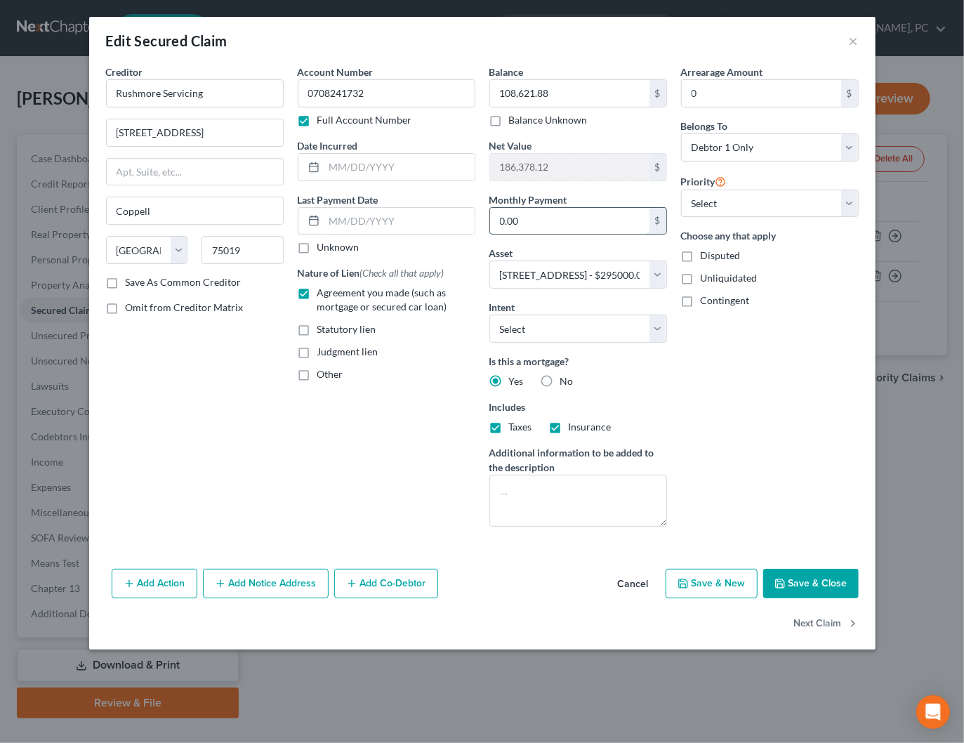
click at [575, 215] on input "0.00" at bounding box center [569, 221] width 159 height 27
click at [574, 218] on input "632" at bounding box center [569, 221] width 159 height 27
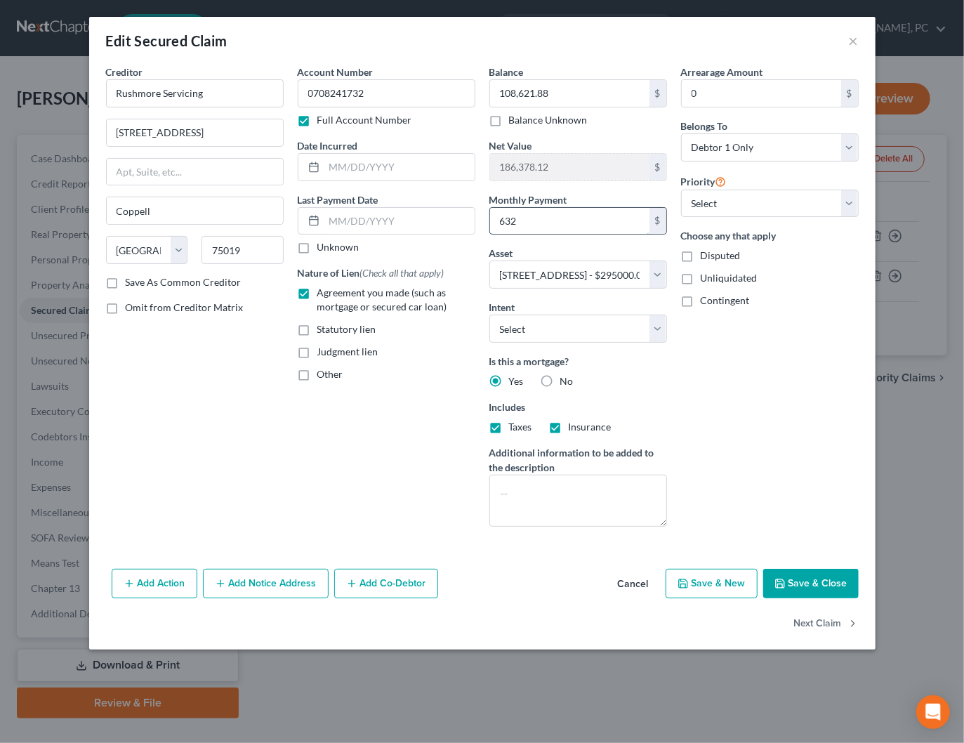
click at [574, 218] on input "632" at bounding box center [569, 221] width 159 height 27
type input "634.02"
click at [568, 329] on select "Select Surrender Redeem Reaffirm Avoid Other" at bounding box center [578, 328] width 178 height 28
select select "2"
click at [489, 314] on select "Select Surrender Redeem Reaffirm Avoid Other" at bounding box center [578, 328] width 178 height 28
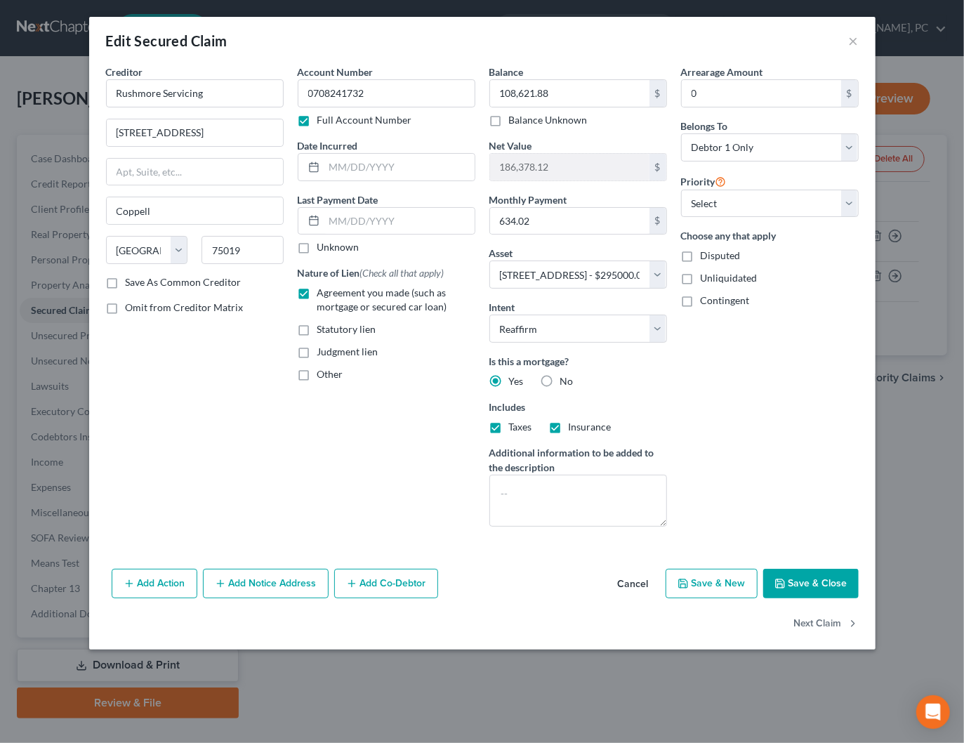
click at [730, 416] on div "Arrearage Amount 0 $ Belongs To * Select Debtor 1 Only Debtor 2 Only Debtor 1 A…" at bounding box center [770, 301] width 192 height 473
click at [804, 577] on button "Save & Close" at bounding box center [810, 583] width 95 height 29
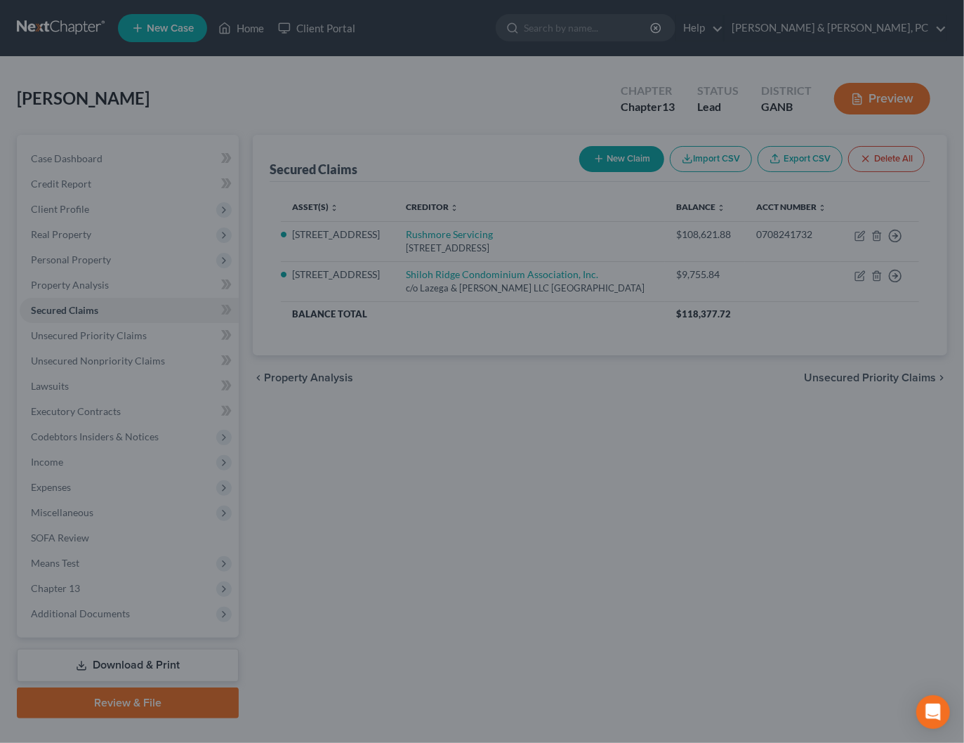
select select "8"
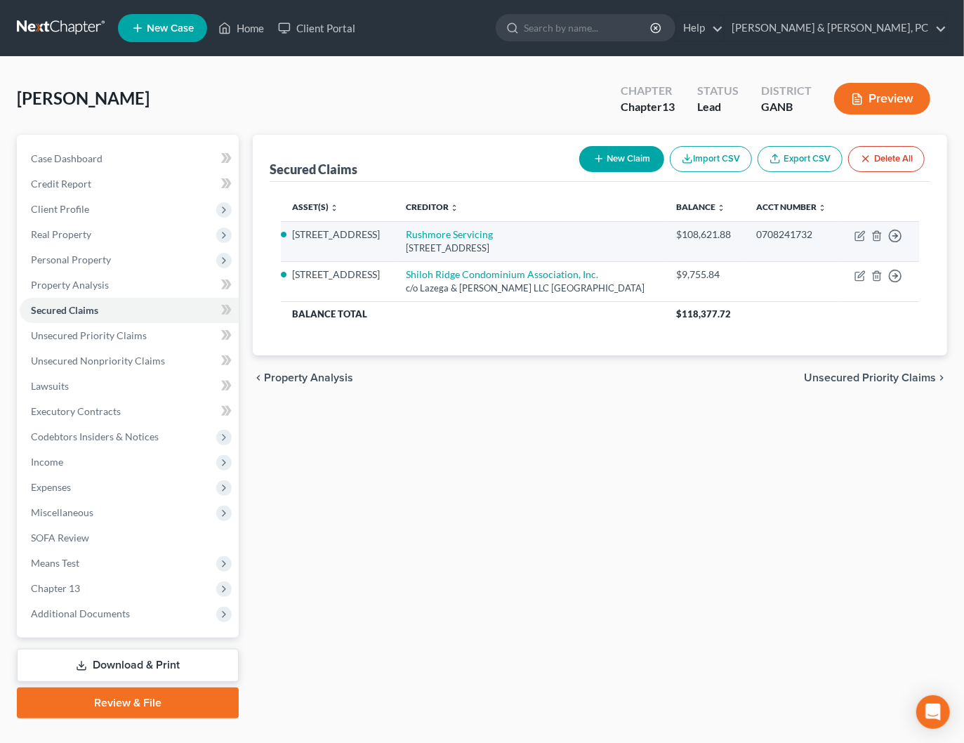
click at [493, 251] on td "Rushmore Servicing 8950 Cypress Waters Blvd., Coppell, TX 75019" at bounding box center [530, 241] width 270 height 40
click at [491, 240] on link "Rushmore Servicing" at bounding box center [449, 234] width 87 height 12
select select "45"
select select "2"
select select "0"
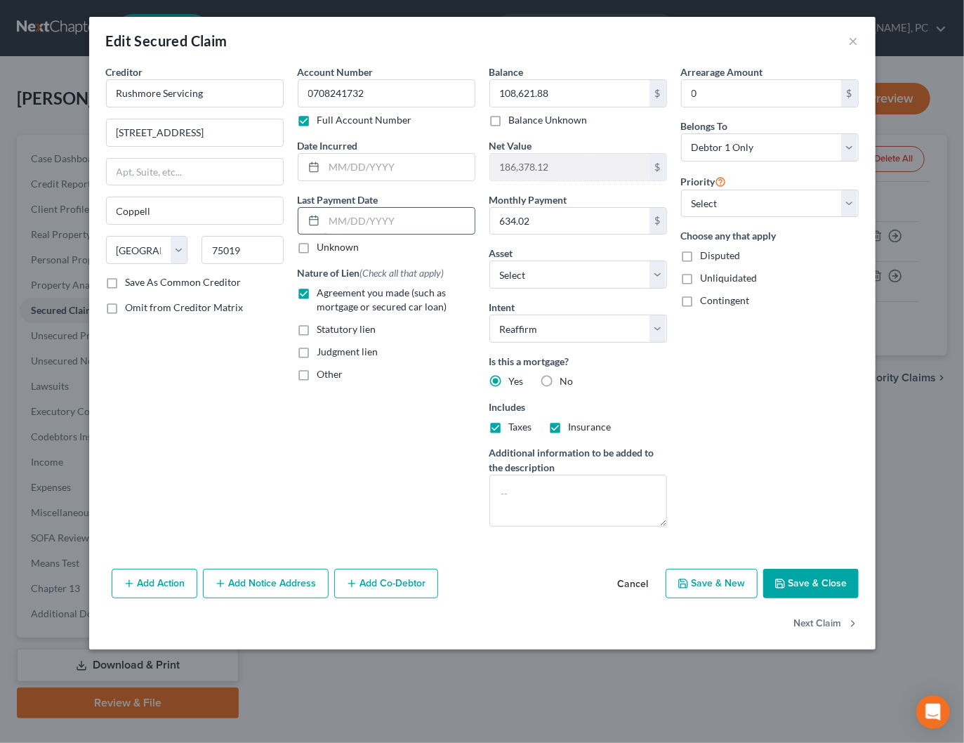
click at [348, 213] on input "text" at bounding box center [399, 221] width 150 height 27
type input "10/01/205"
drag, startPoint x: 545, startPoint y: 223, endPoint x: 517, endPoint y: 220, distance: 27.5
click at [518, 220] on input "634.02" at bounding box center [569, 221] width 159 height 27
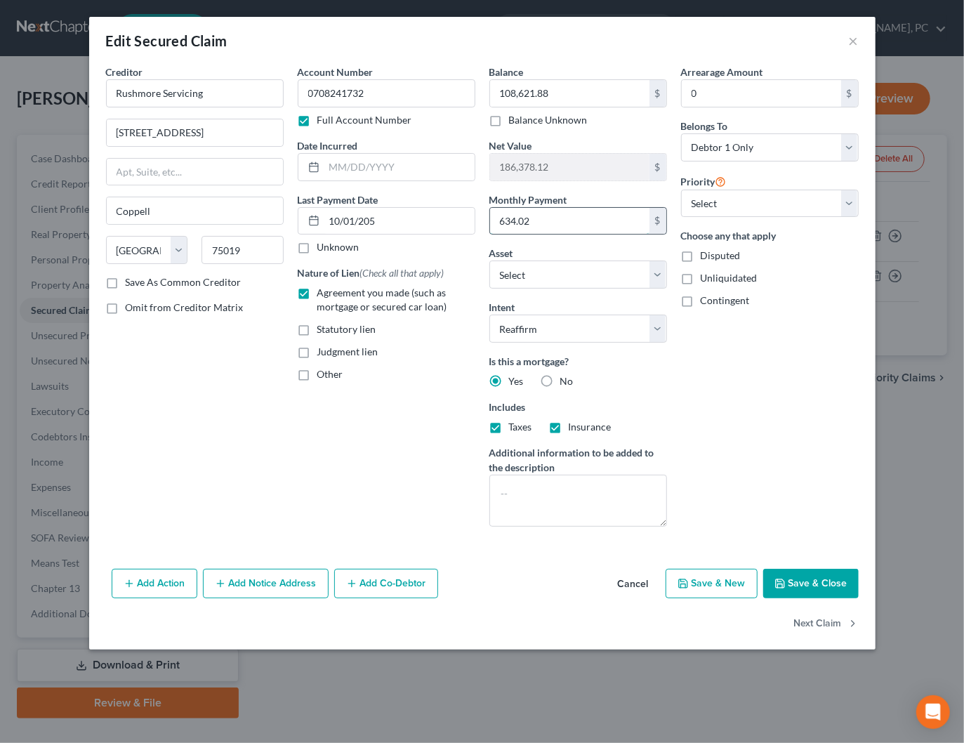
click at [518, 220] on input "634.02" at bounding box center [569, 221] width 159 height 27
type input "632"
click at [722, 392] on div "Arrearage Amount 0 $ Belongs To * Select Debtor 1 Only Debtor 2 Only Debtor 1 A…" at bounding box center [770, 301] width 192 height 473
click at [382, 218] on input "10/01/205" at bounding box center [399, 221] width 150 height 27
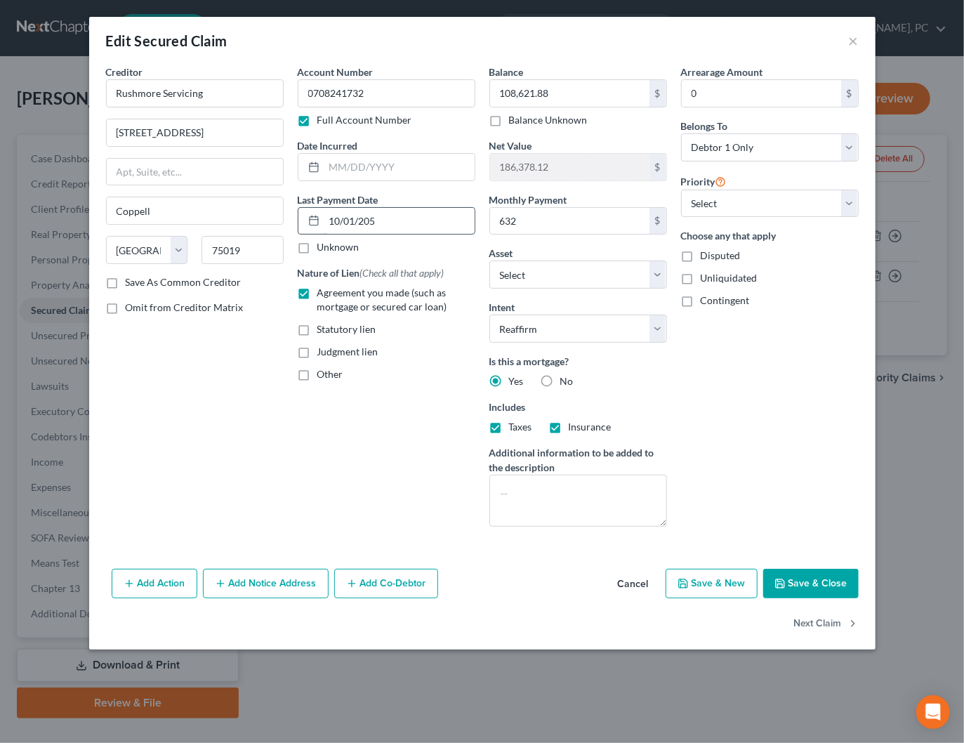
click at [371, 219] on input "10/01/205" at bounding box center [399, 221] width 150 height 27
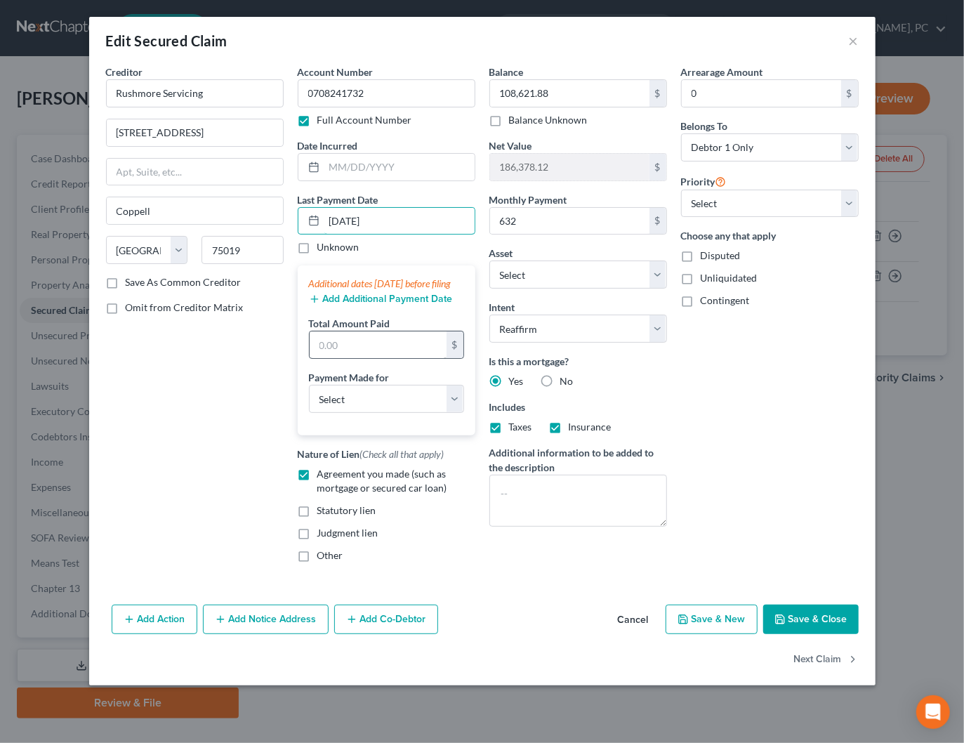
type input "10/01/2025"
click at [369, 354] on input "text" at bounding box center [378, 344] width 137 height 27
click at [359, 305] on button "Add Additional Payment Date" at bounding box center [381, 298] width 144 height 11
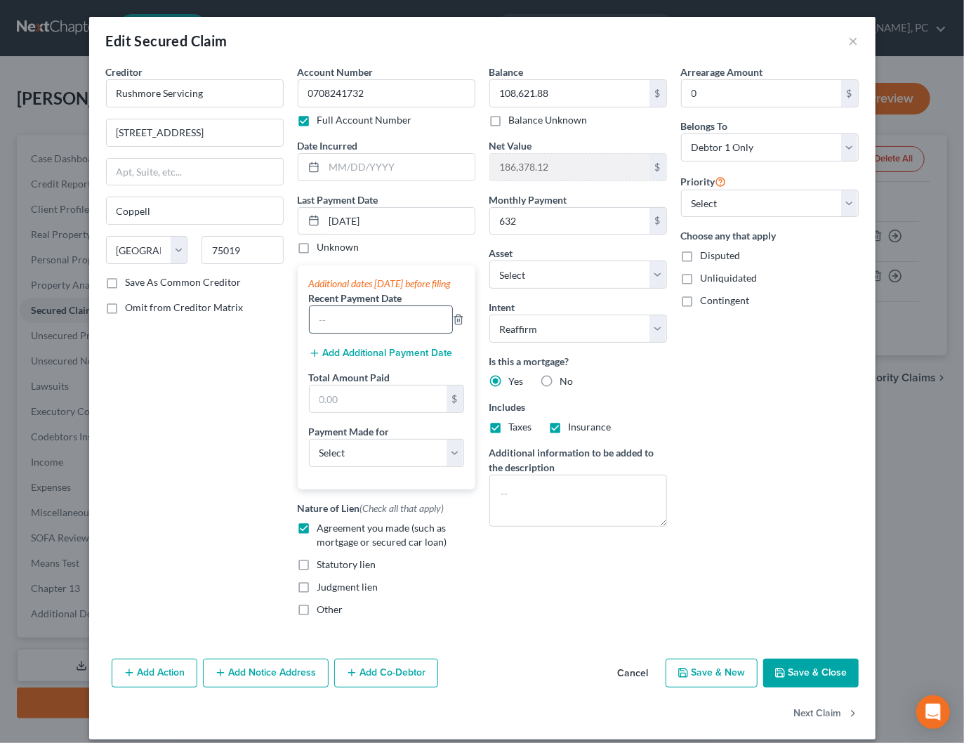
click at [354, 333] on input "text" at bounding box center [381, 319] width 142 height 27
type input "09/01/2025"
click at [367, 406] on input "text" at bounding box center [378, 398] width 137 height 27
type input "1,264"
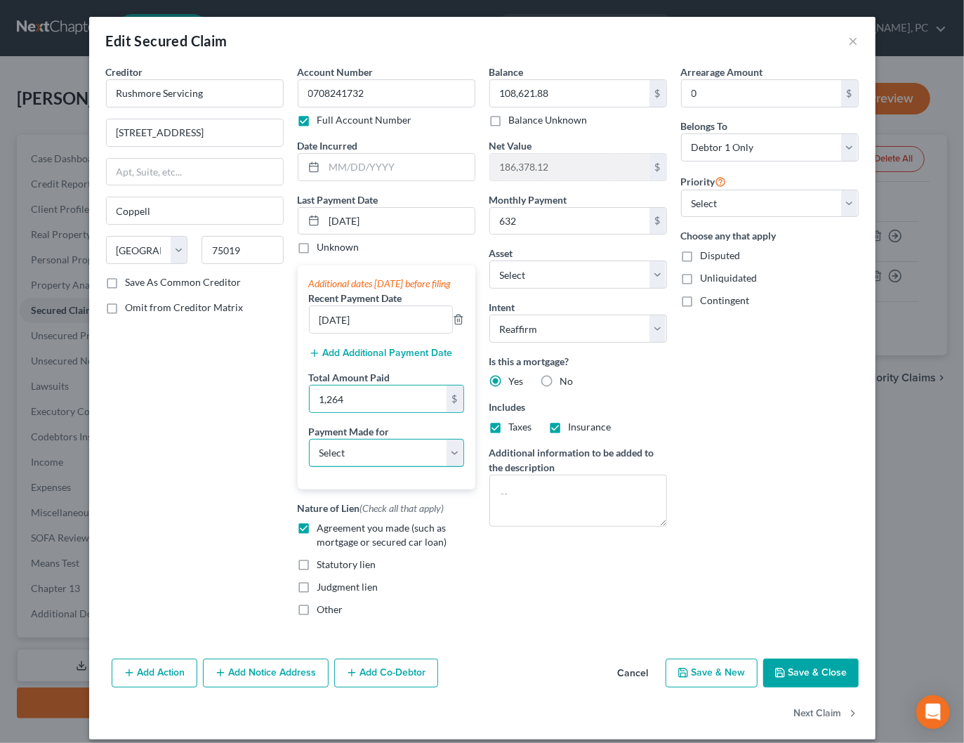
click at [373, 465] on select "Select Car Credit Card Loan Repayment Mortgage Other Suppliers Or Vendors" at bounding box center [386, 453] width 155 height 28
select select "3"
click at [309, 449] on select "Select Car Credit Card Loan Repayment Mortgage Other Suppliers Or Vendors" at bounding box center [386, 453] width 155 height 28
click at [811, 688] on button "Save & Close" at bounding box center [810, 672] width 95 height 29
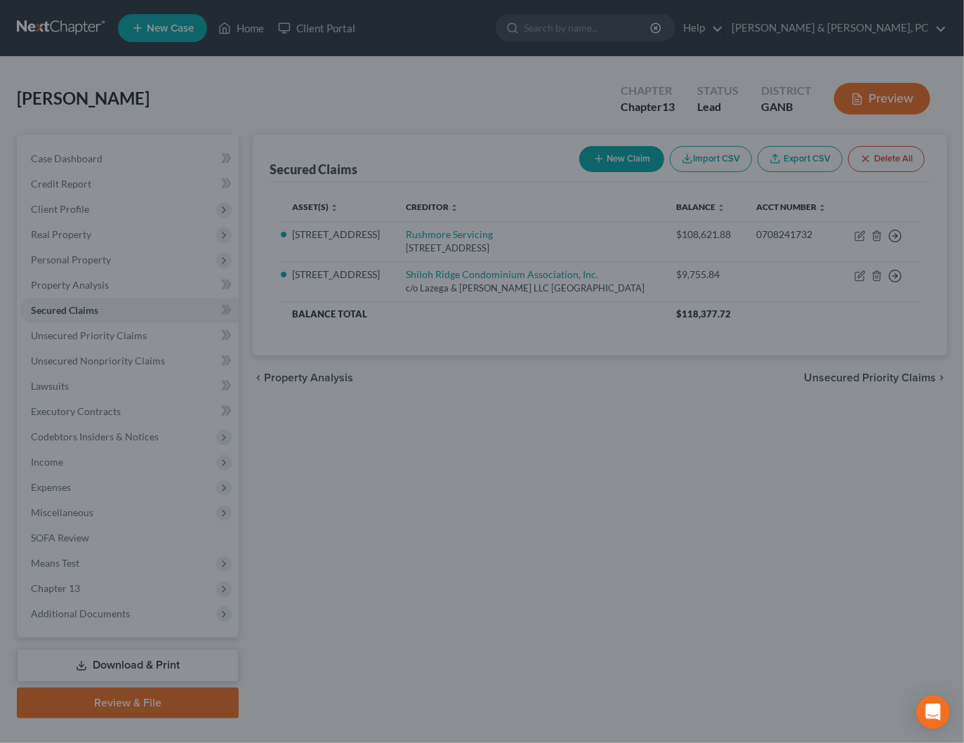
type input "632.00"
select select "8"
type input "1,264.00"
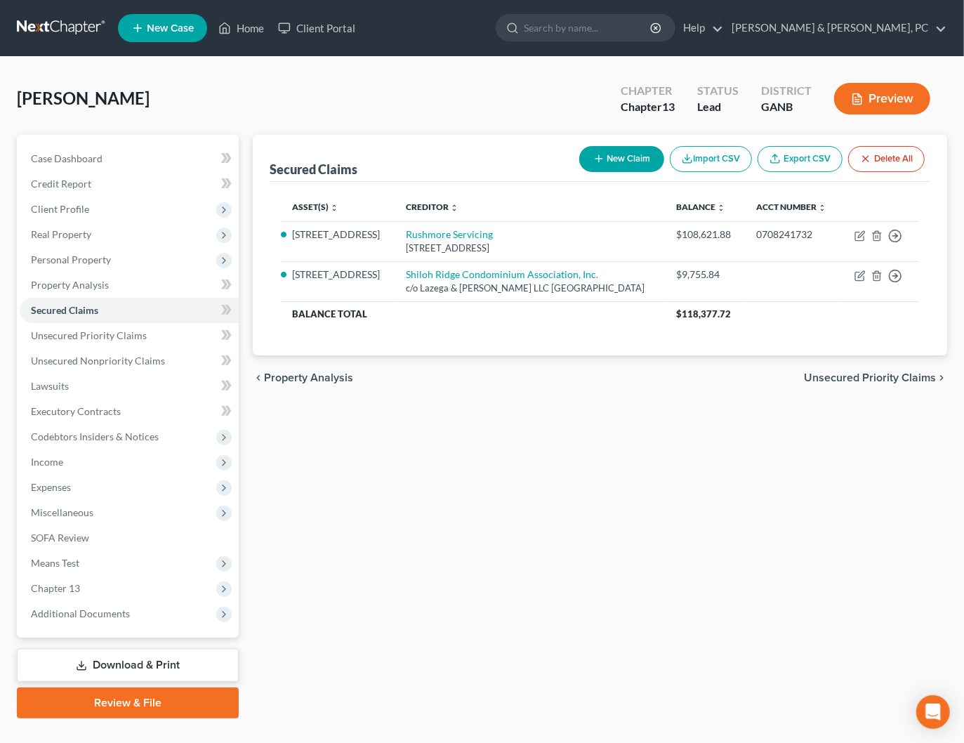
click at [711, 400] on div "chevron_left Property Analysis Unsecured Priority Claims chevron_right" at bounding box center [600, 377] width 694 height 45
click at [115, 616] on span "Additional Documents" at bounding box center [80, 613] width 99 height 12
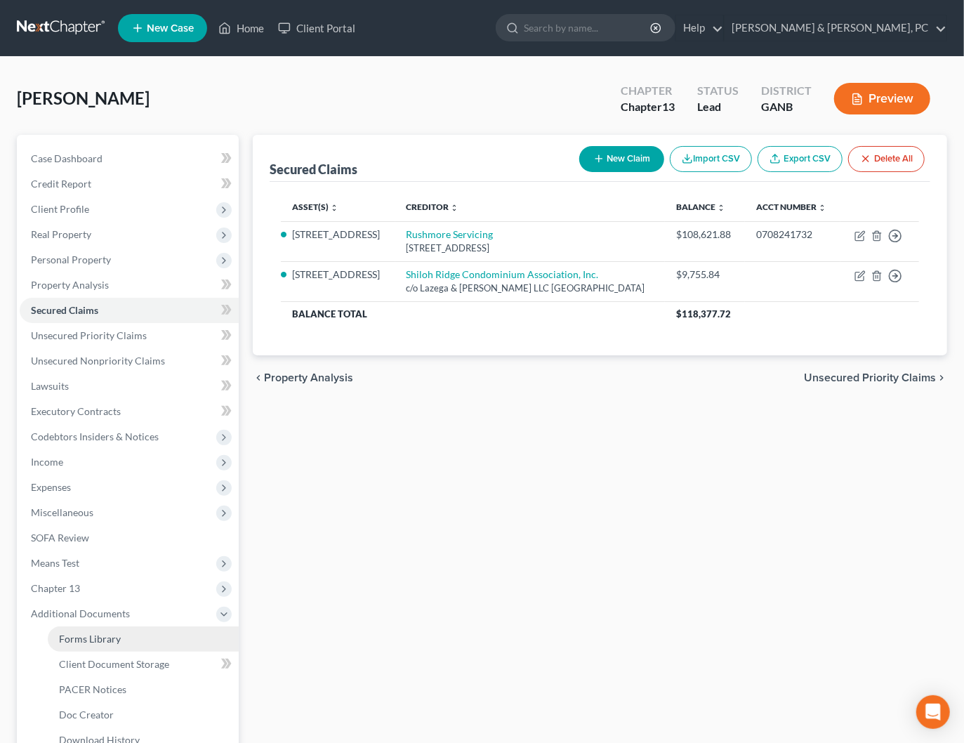
click at [122, 633] on link "Forms Library" at bounding box center [143, 638] width 191 height 25
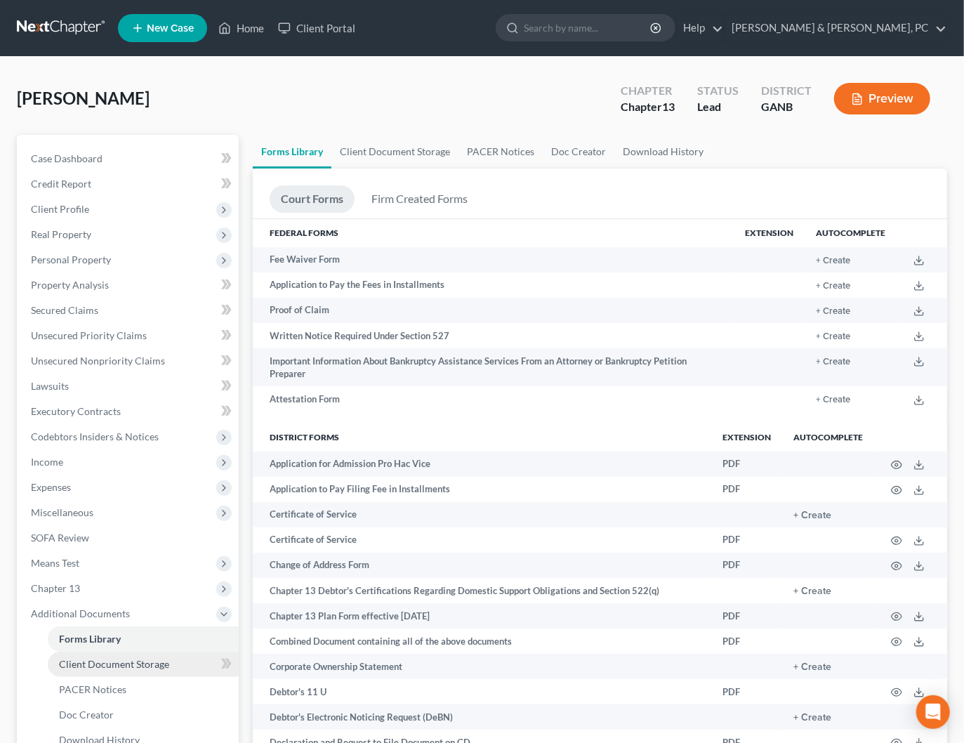
click at [117, 669] on link "Client Document Storage" at bounding box center [143, 663] width 191 height 25
select select "12"
select select "35"
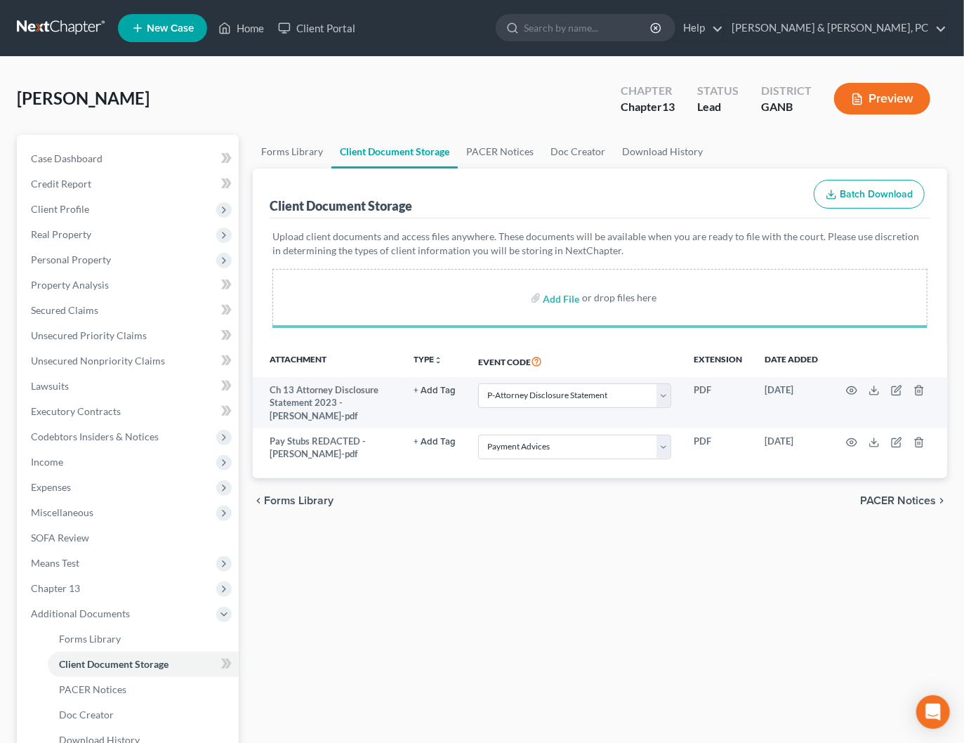
select select "12"
select select "35"
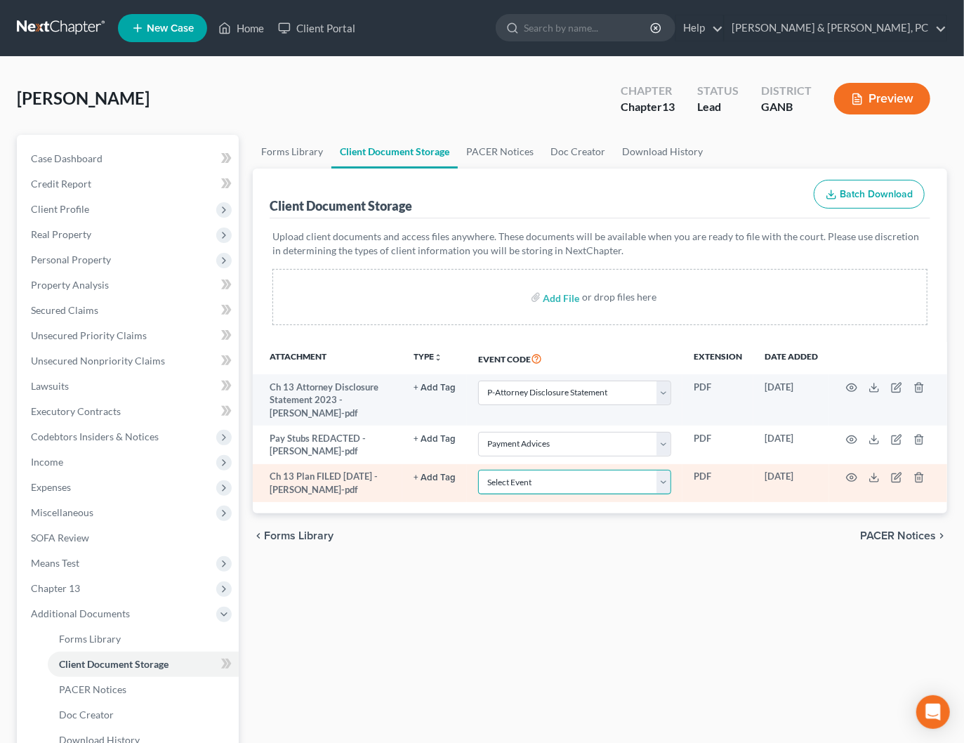
click at [581, 489] on select "Select Event 01 - Chapter 13 Plan - Initial Plan 02-Application to Pay Filing F…" at bounding box center [574, 482] width 193 height 25
select select "0"
click at [480, 470] on select "Select Event 01 - Chapter 13 Plan - Initial Plan 02-Application to Pay Filing F…" at bounding box center [574, 482] width 193 height 25
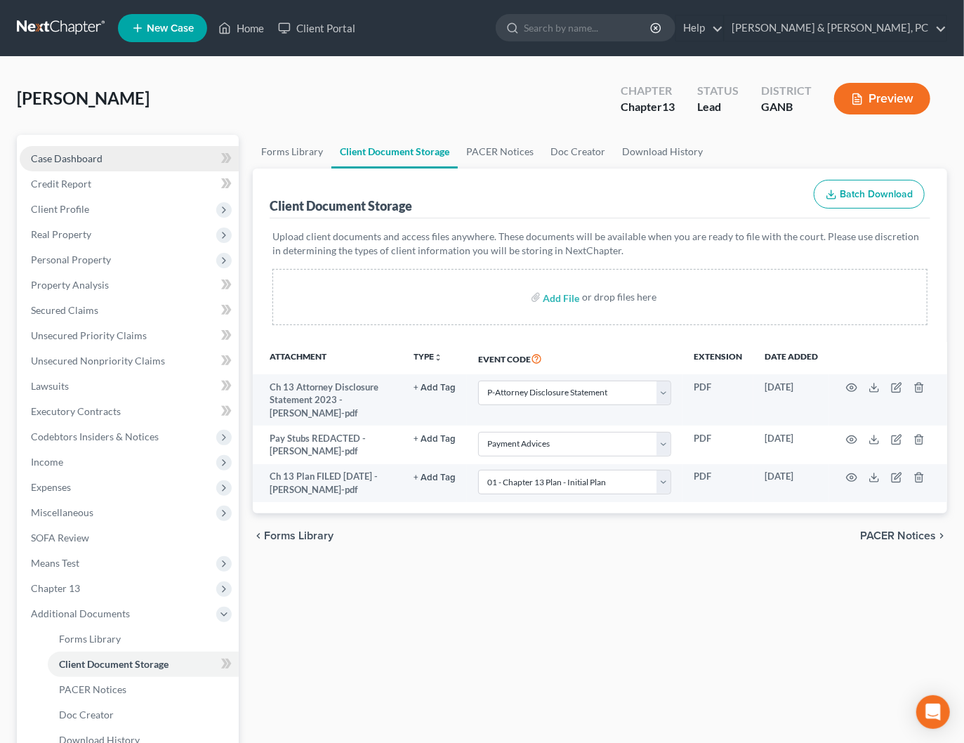
click at [128, 149] on link "Case Dashboard" at bounding box center [129, 158] width 219 height 25
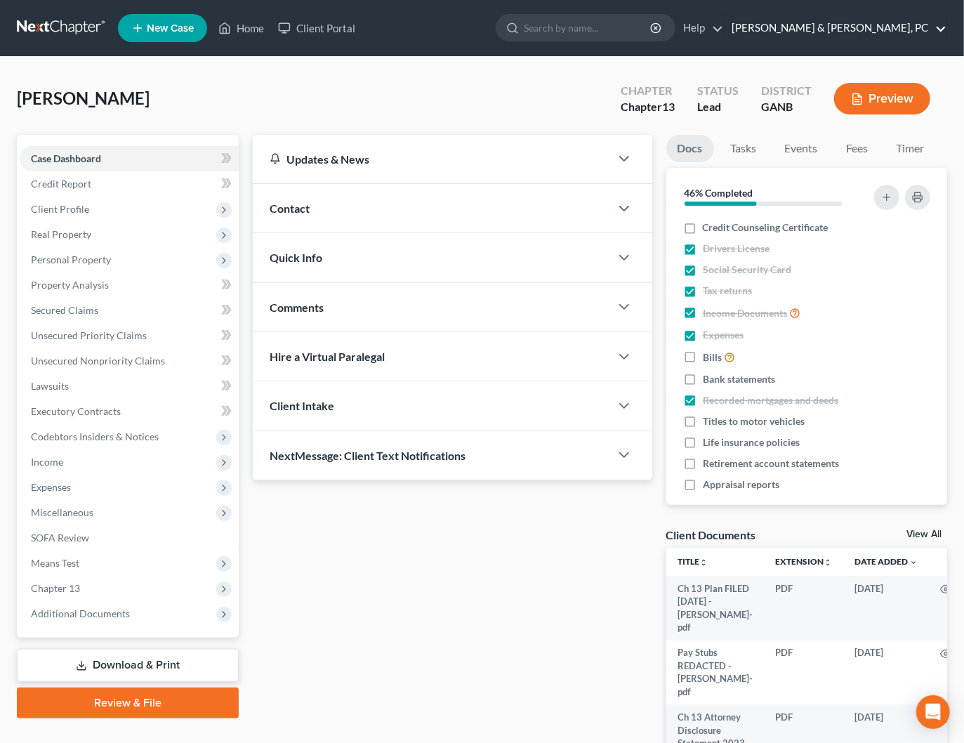
click at [911, 34] on link "Blevins & Hong, PC" at bounding box center [835, 27] width 222 height 25
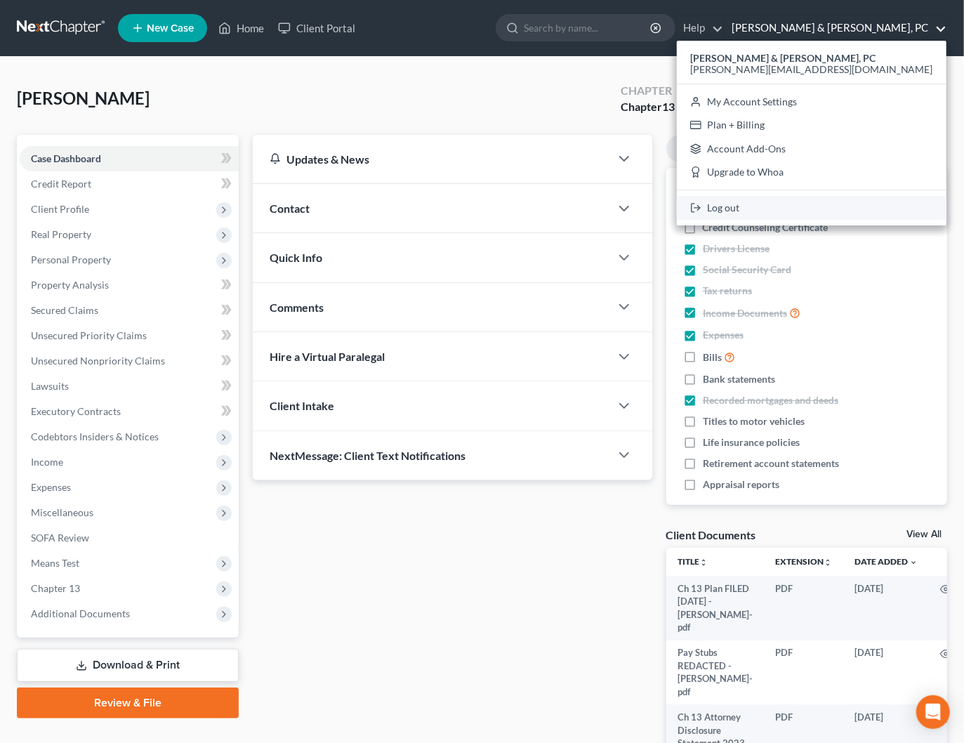
click at [850, 206] on link "Log out" at bounding box center [812, 208] width 270 height 24
